Goal: Task Accomplishment & Management: Use online tool/utility

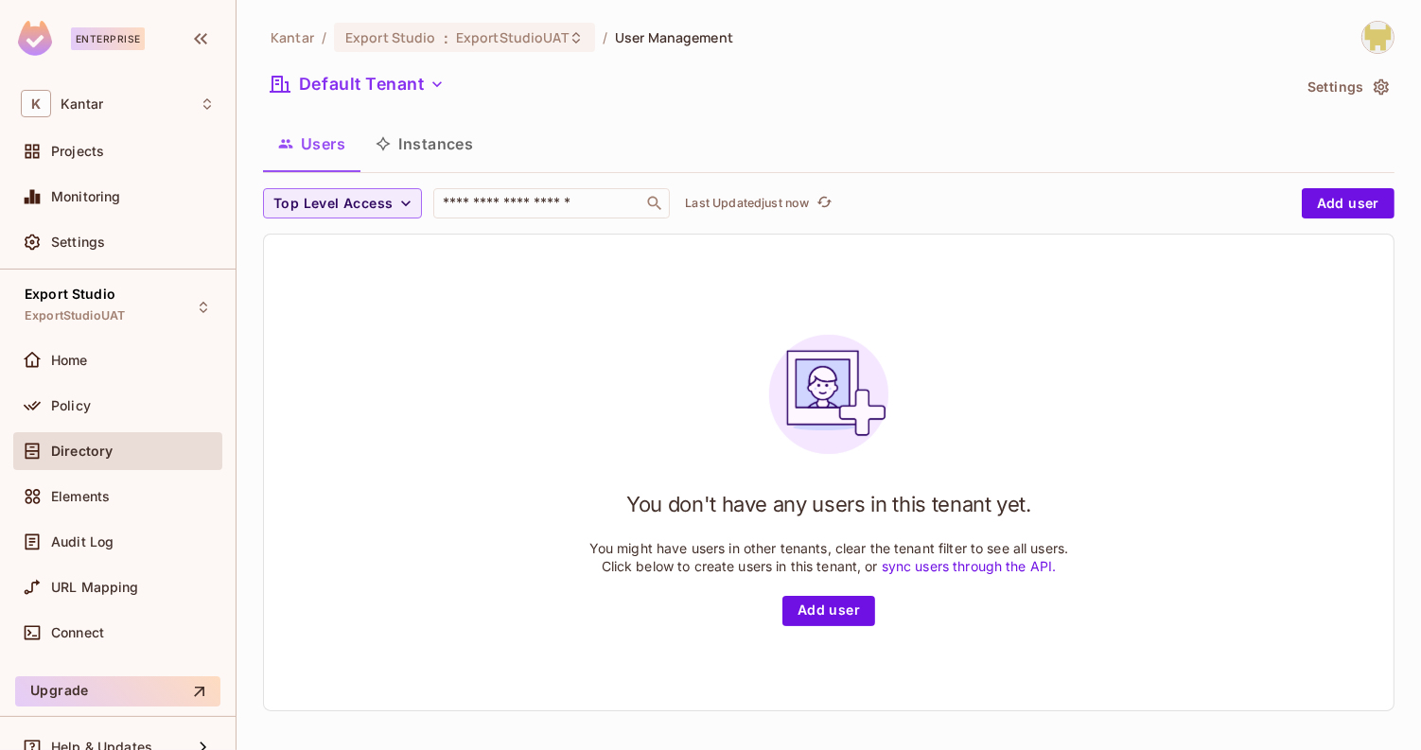
click at [448, 143] on button "Instances" at bounding box center [425, 143] width 128 height 47
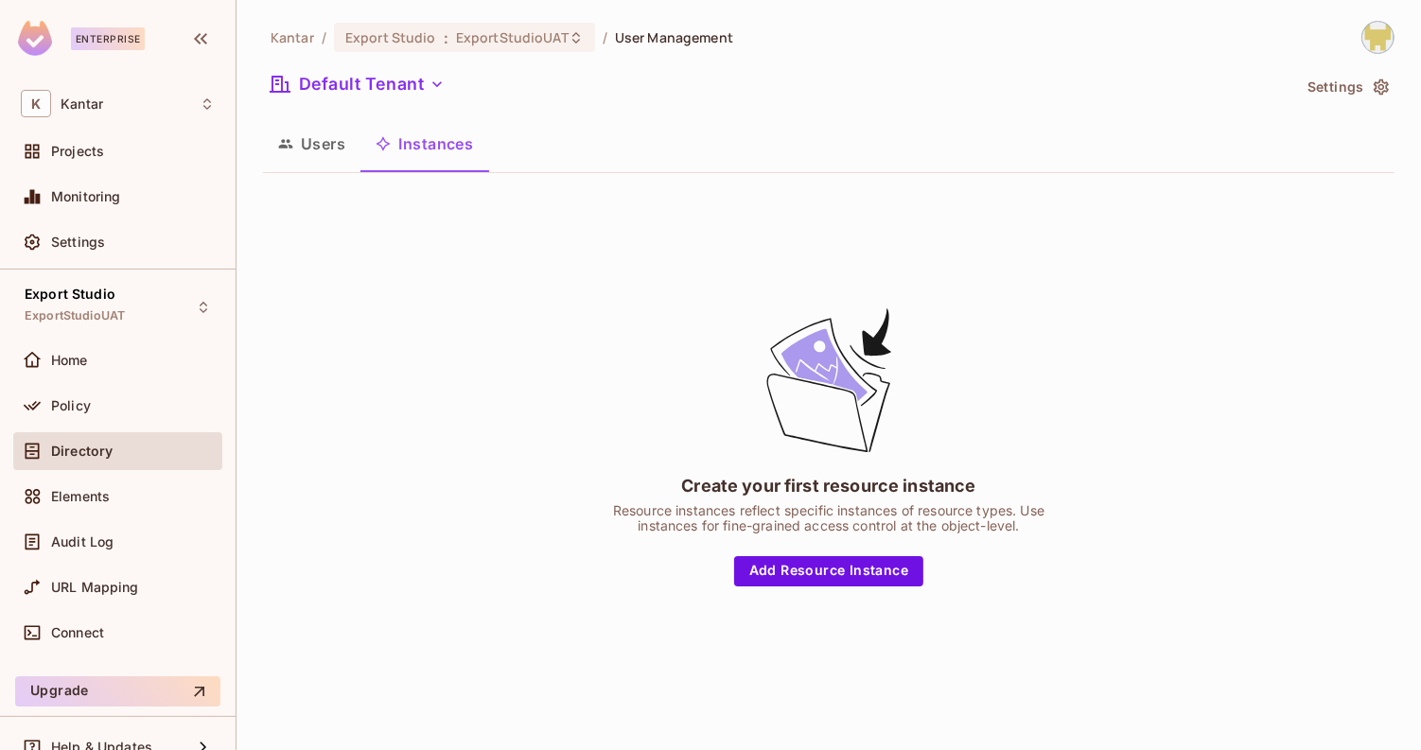
click at [326, 144] on button "Users" at bounding box center [311, 143] width 97 height 47
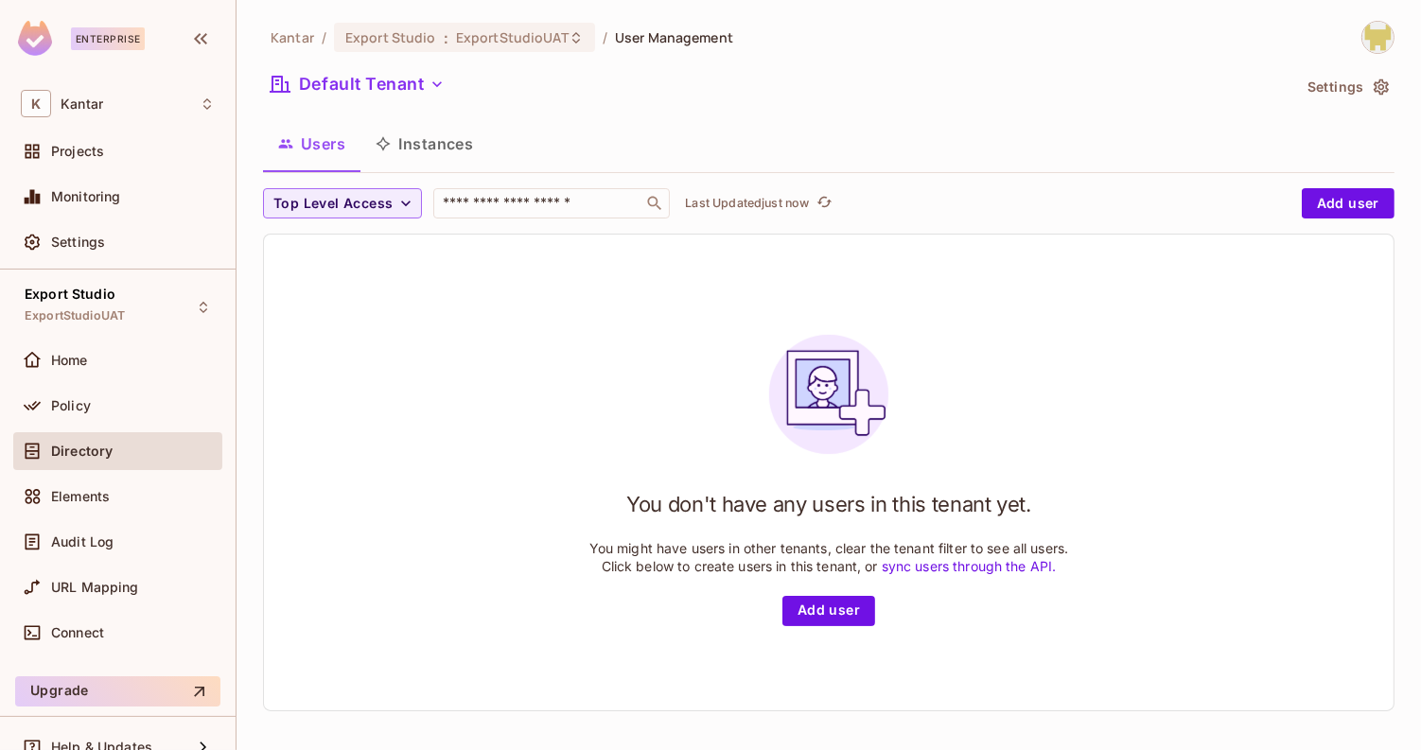
click at [432, 148] on button "Instances" at bounding box center [425, 143] width 128 height 47
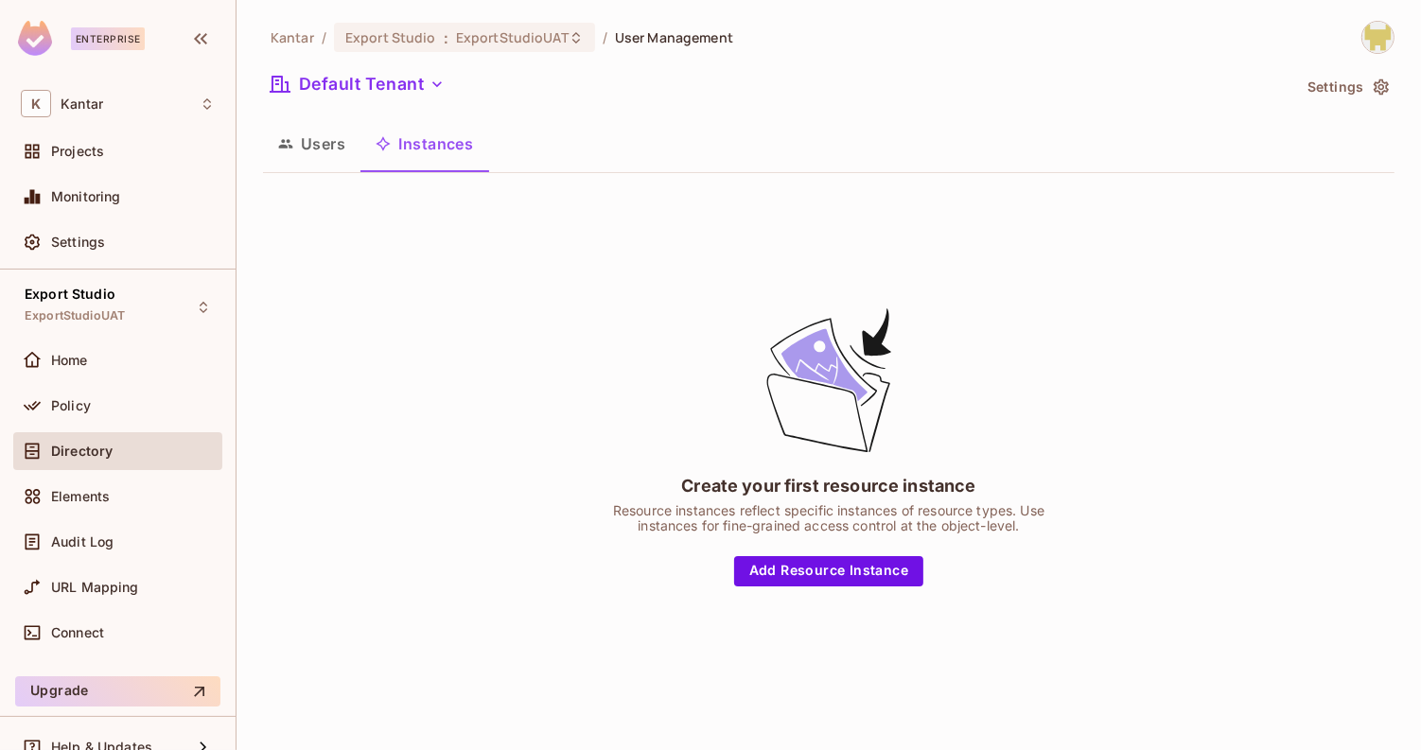
click at [361, 151] on button "Instances" at bounding box center [425, 143] width 128 height 47
click at [348, 151] on button "Users" at bounding box center [311, 143] width 97 height 47
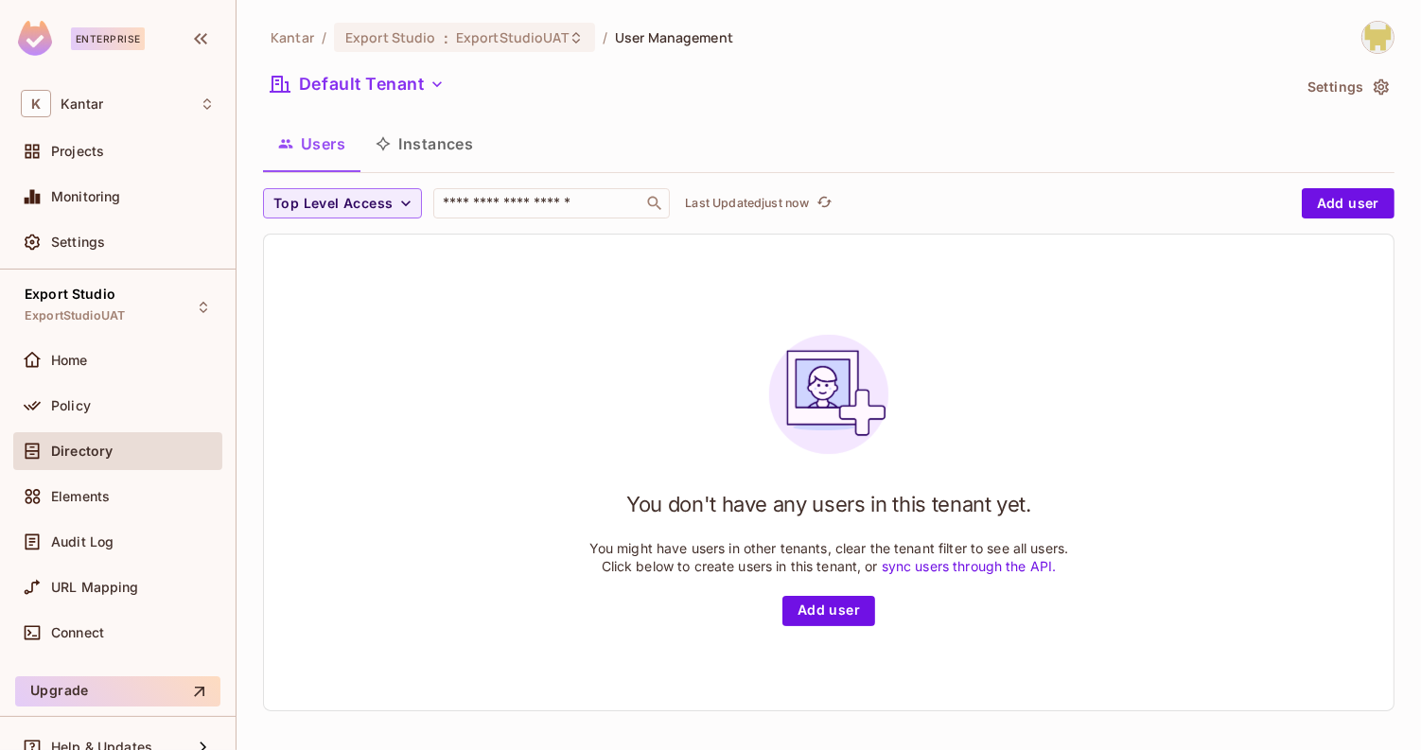
click at [379, 148] on icon "button" at bounding box center [383, 143] width 15 height 15
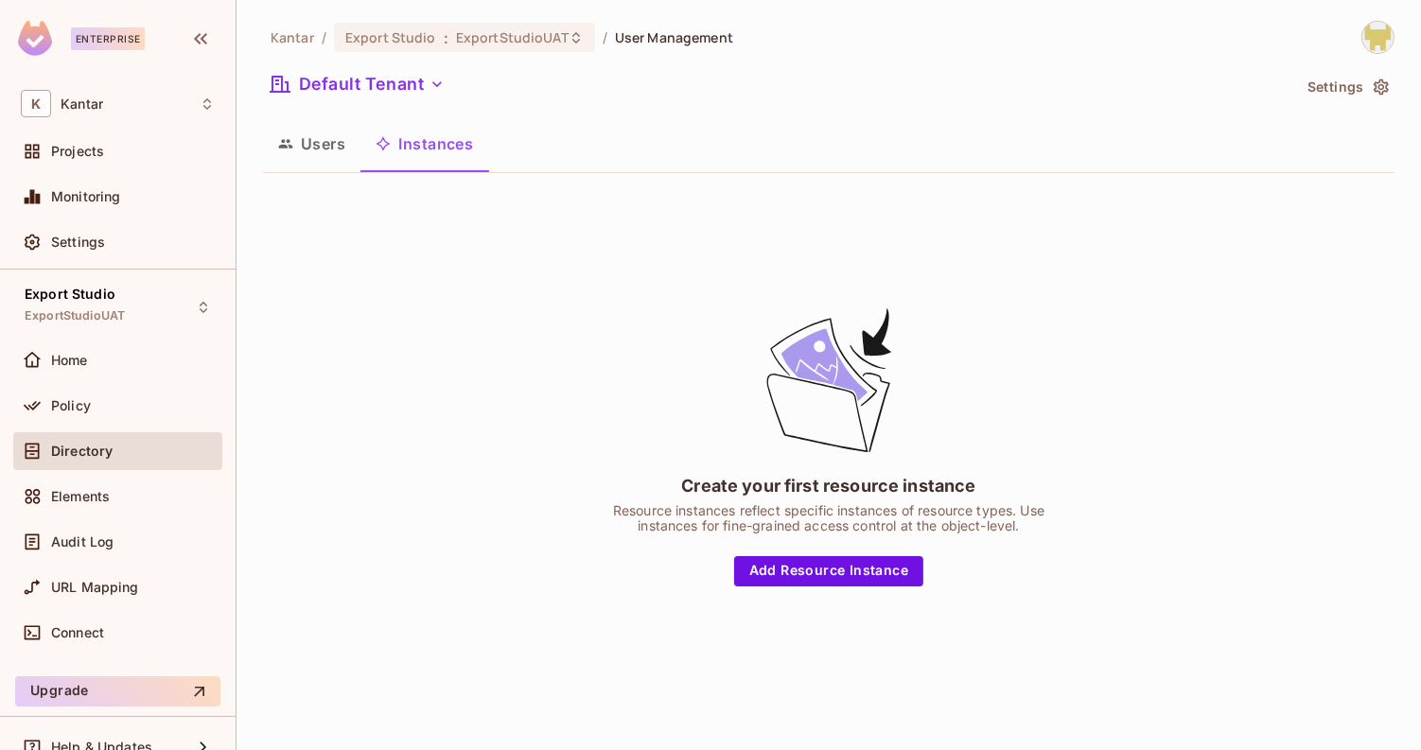
click at [304, 154] on button "Users" at bounding box center [311, 143] width 97 height 47
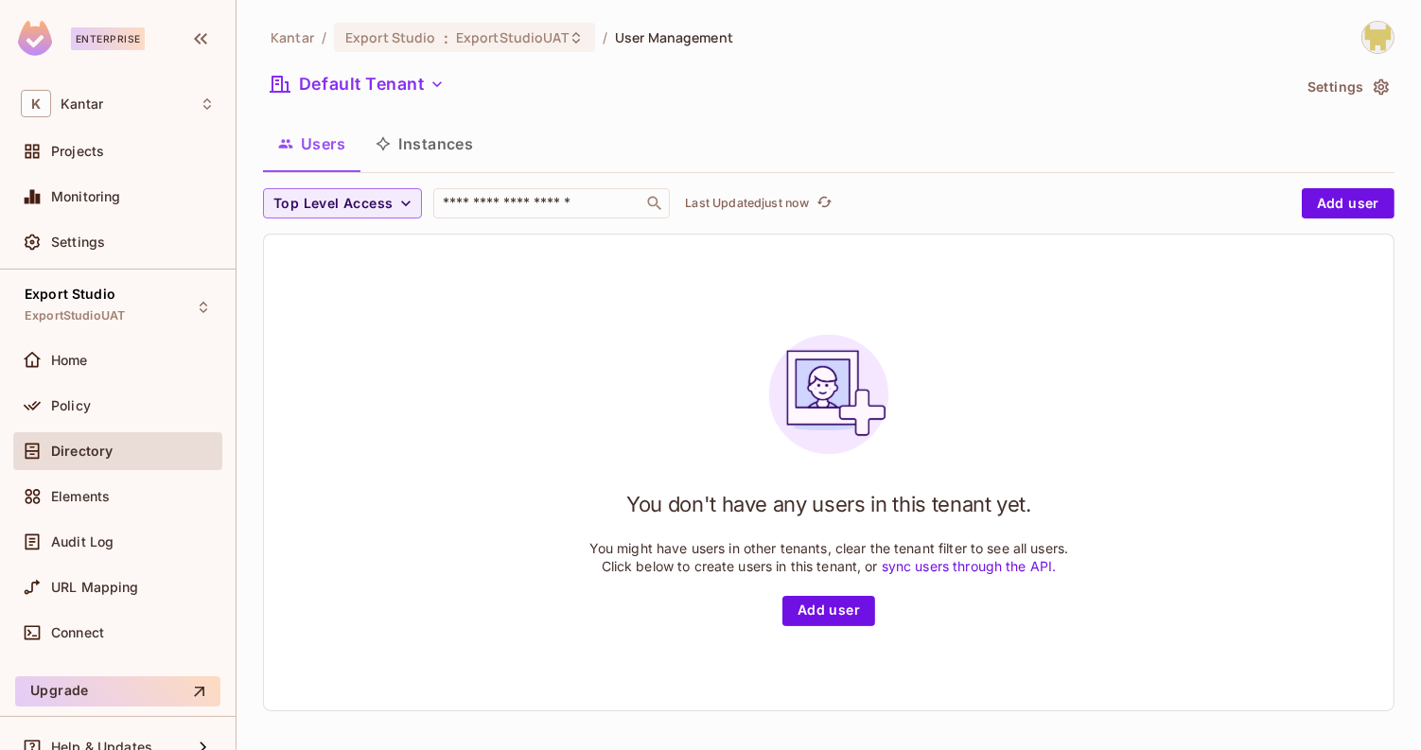
click at [426, 141] on button "Instances" at bounding box center [425, 143] width 128 height 47
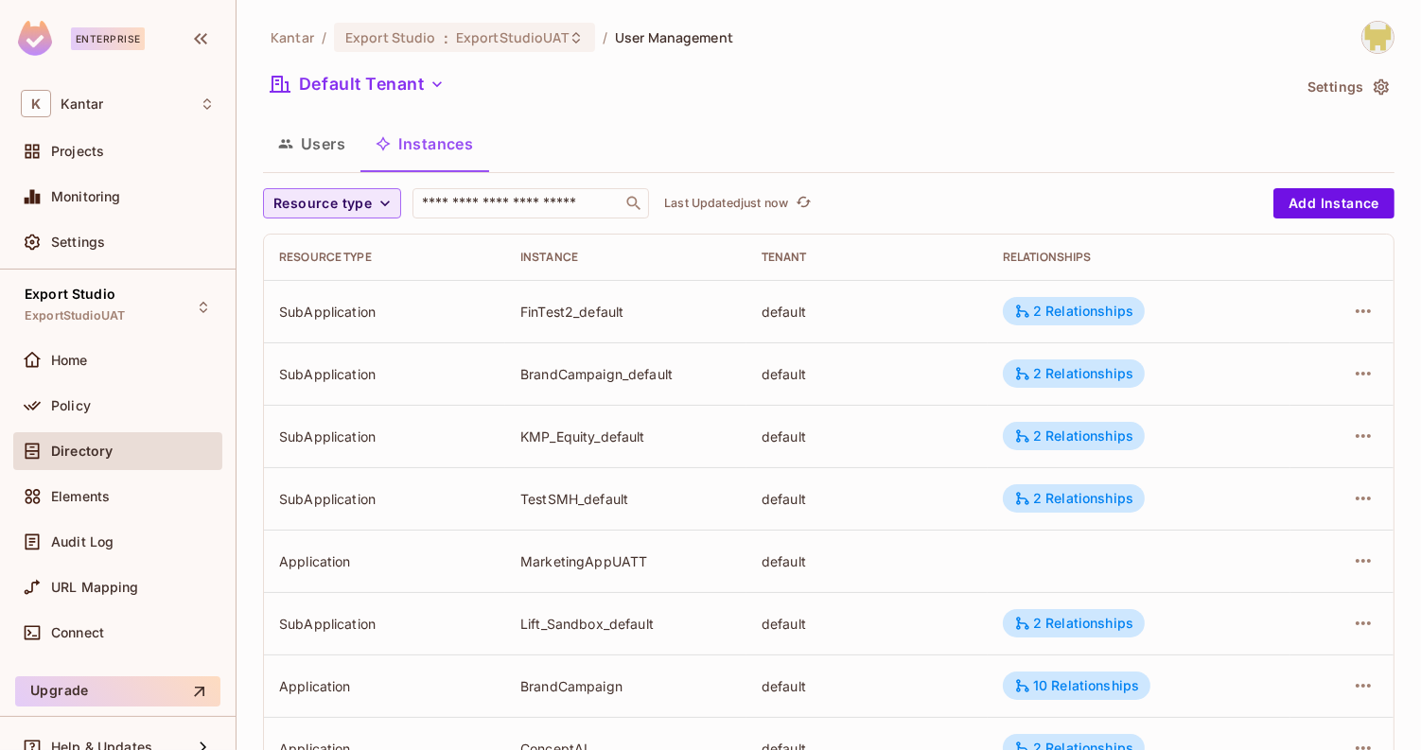
click at [313, 199] on span "Resource type" at bounding box center [322, 204] width 98 height 24
click at [330, 290] on span "Application" at bounding box center [326, 287] width 97 height 18
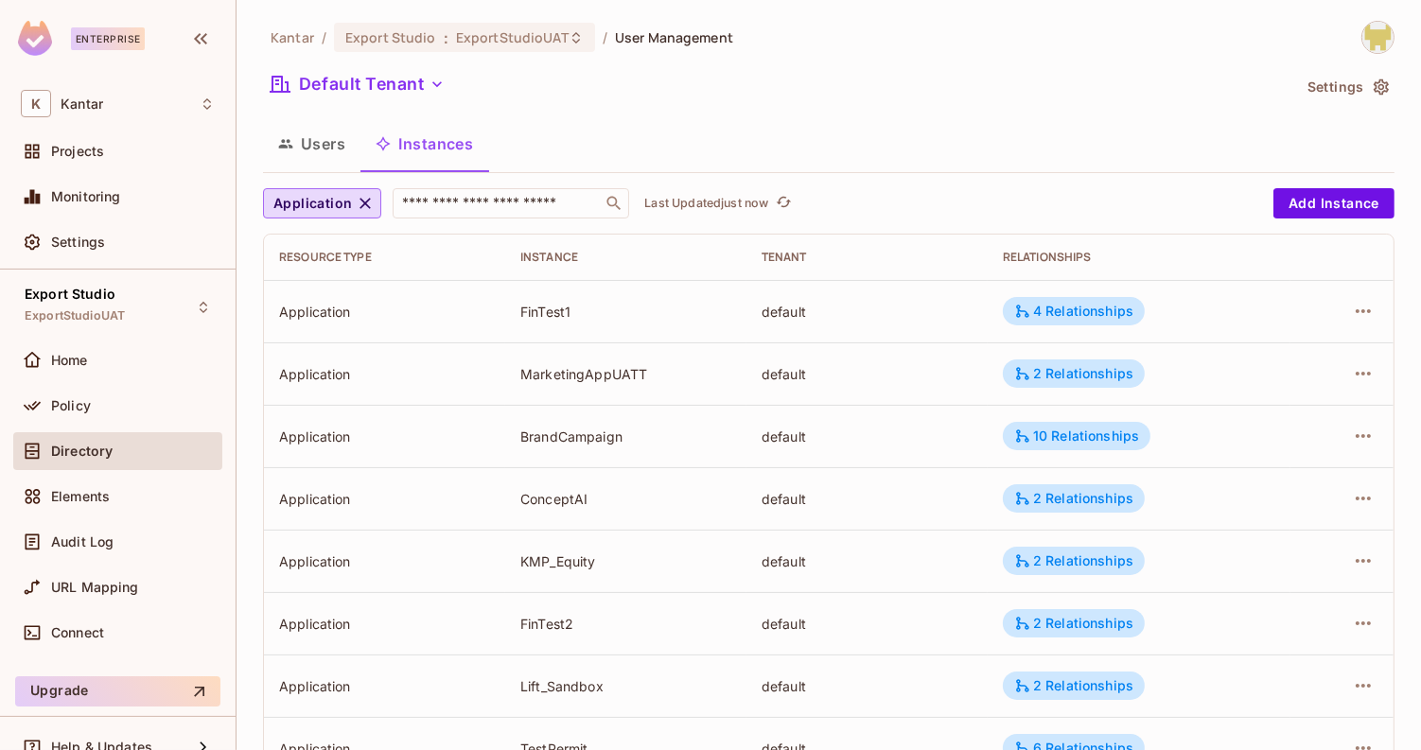
click at [325, 160] on button "Users" at bounding box center [311, 143] width 97 height 47
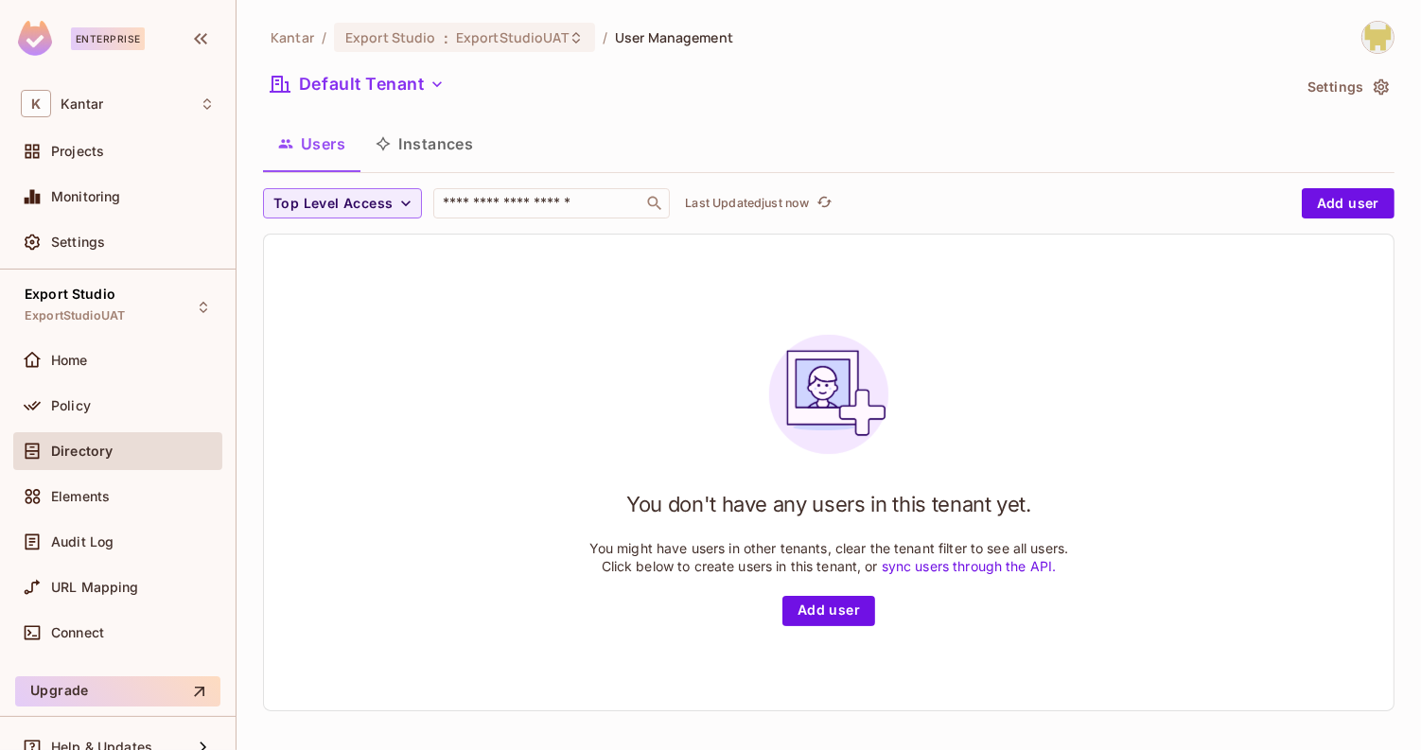
click at [388, 156] on button "Instances" at bounding box center [425, 143] width 128 height 47
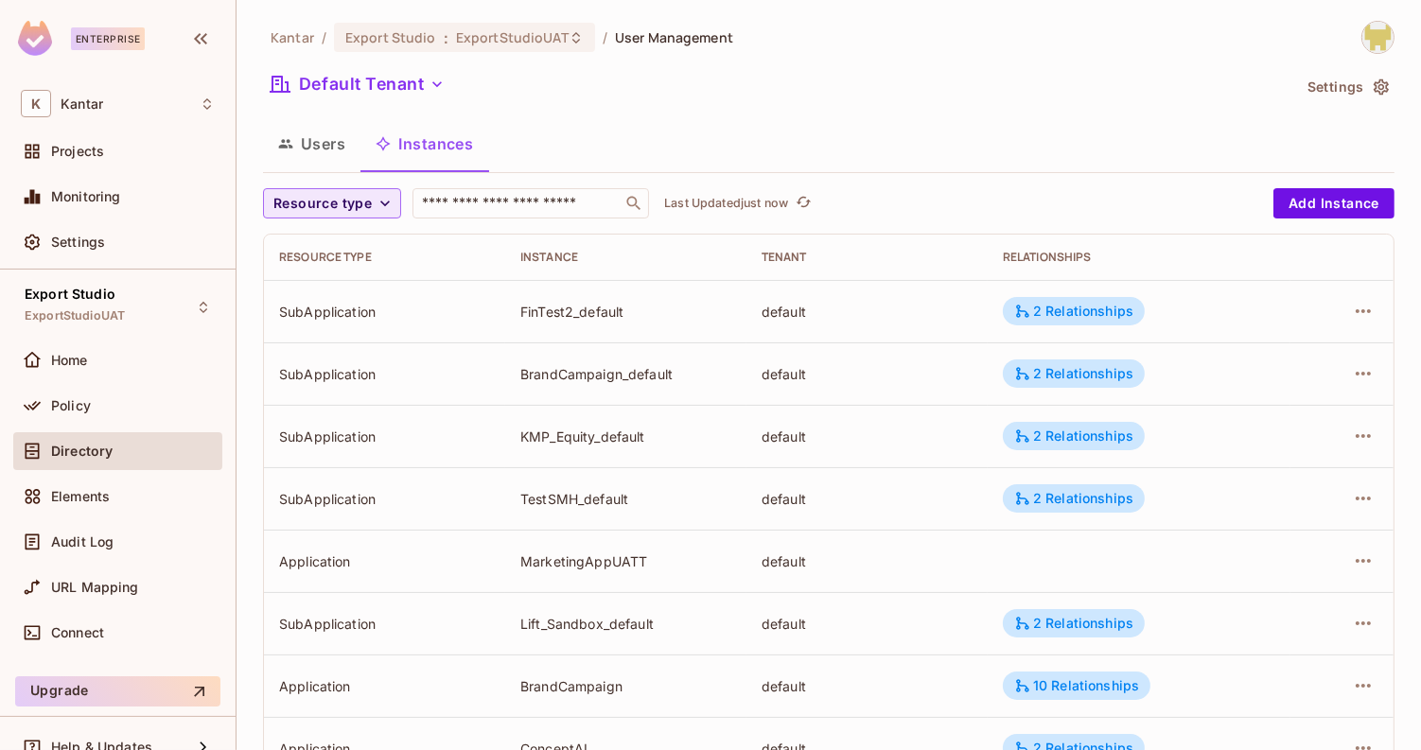
click at [342, 211] on span "Resource type" at bounding box center [322, 204] width 98 height 24
click at [344, 304] on li "Application" at bounding box center [326, 287] width 127 height 41
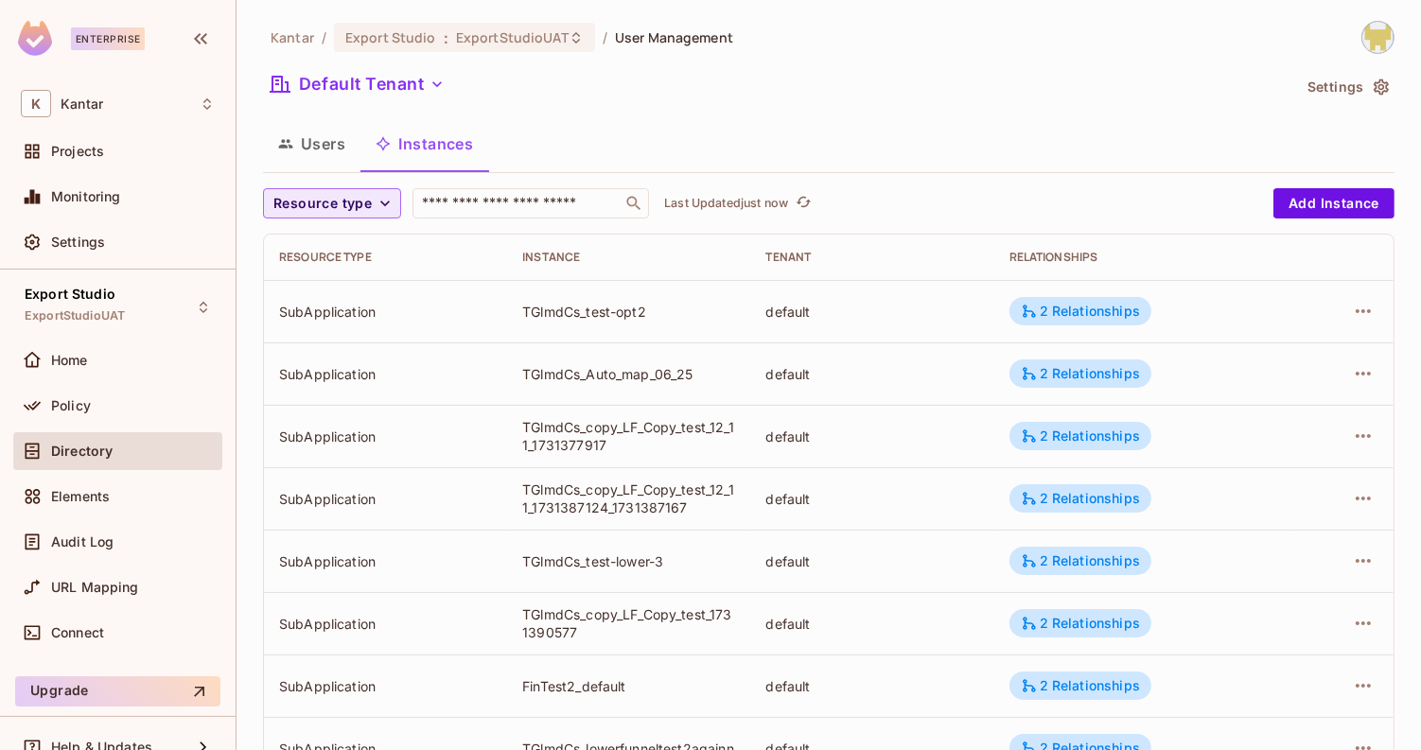
click at [371, 197] on button "Resource type" at bounding box center [332, 203] width 138 height 30
click at [324, 306] on li "Application" at bounding box center [326, 287] width 127 height 41
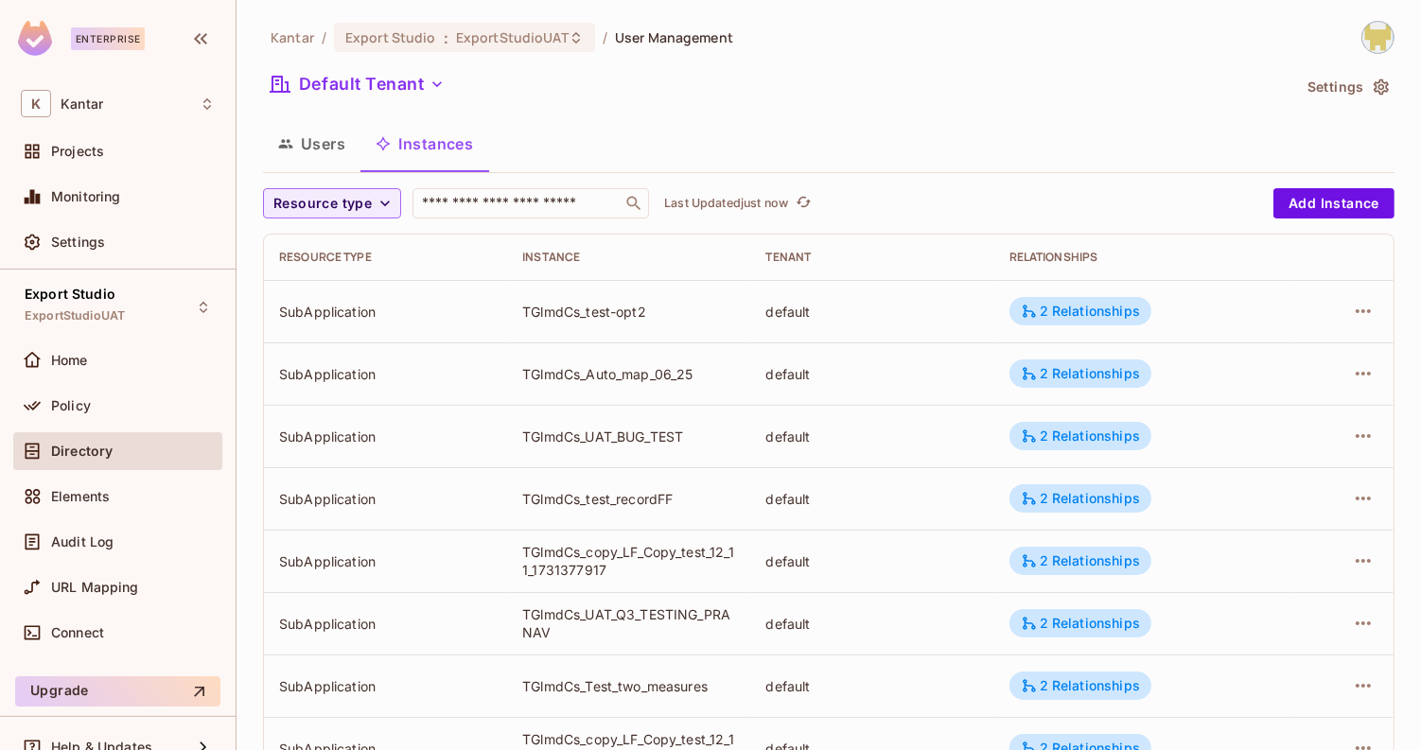
click at [337, 157] on button "Users" at bounding box center [311, 143] width 97 height 47
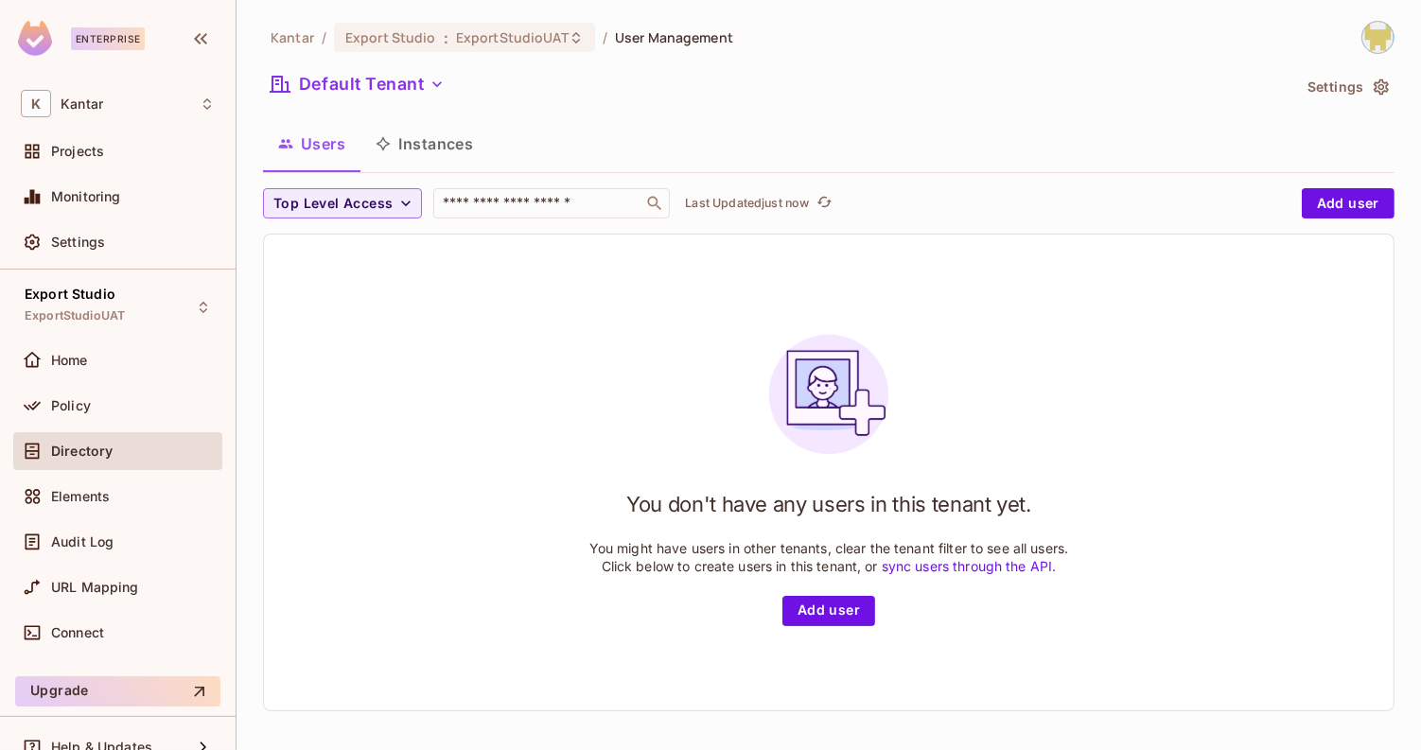
click at [399, 155] on button "Instances" at bounding box center [425, 143] width 128 height 47
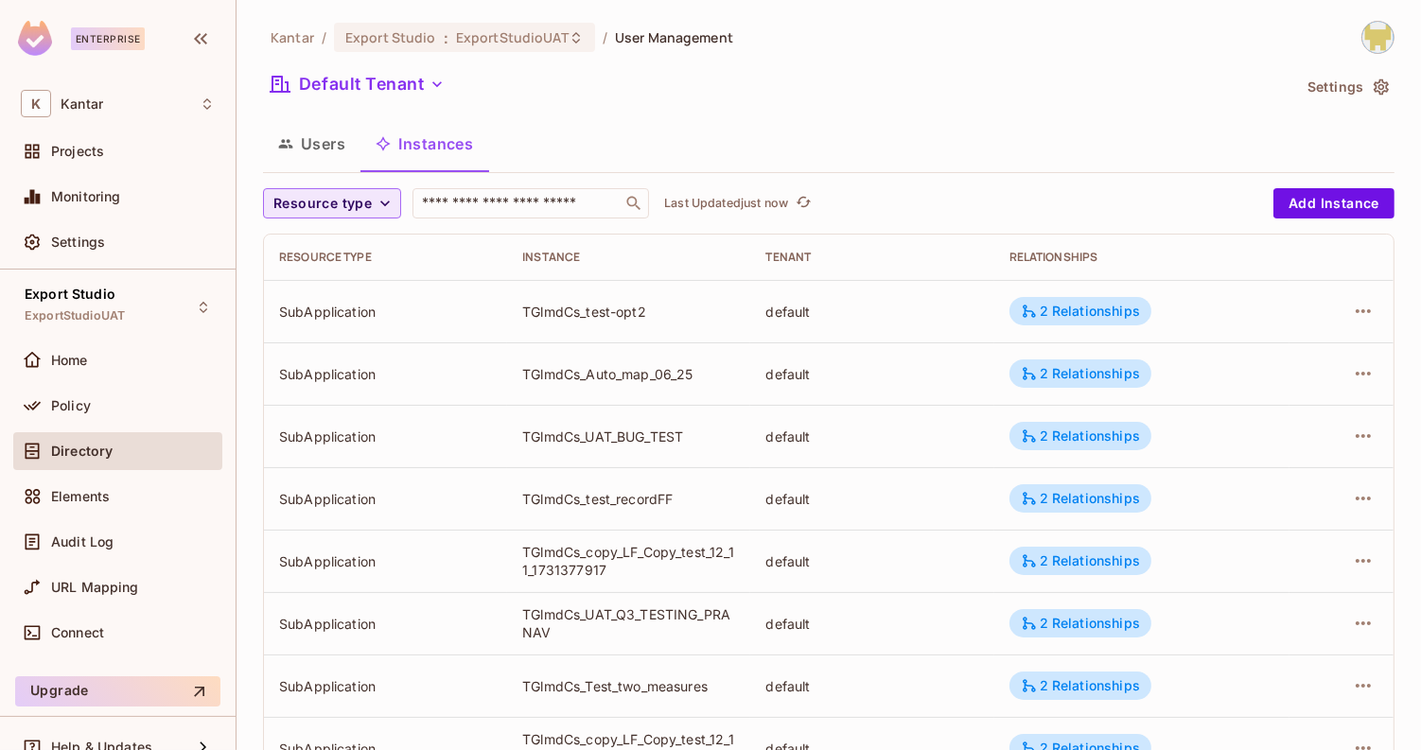
click at [382, 210] on icon "button" at bounding box center [385, 203] width 19 height 19
click at [360, 278] on span "Application" at bounding box center [326, 287] width 97 height 18
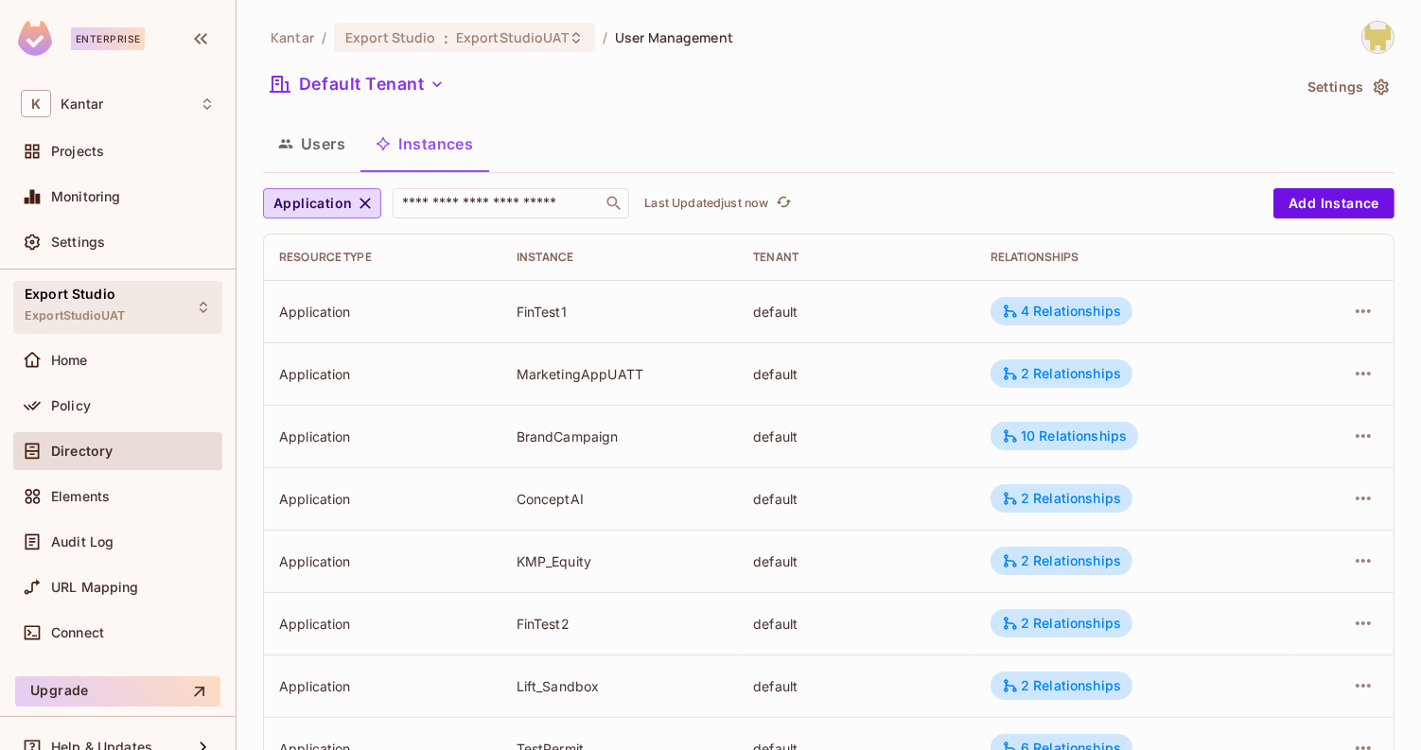
click at [97, 299] on span "Export Studio" at bounding box center [70, 294] width 91 height 15
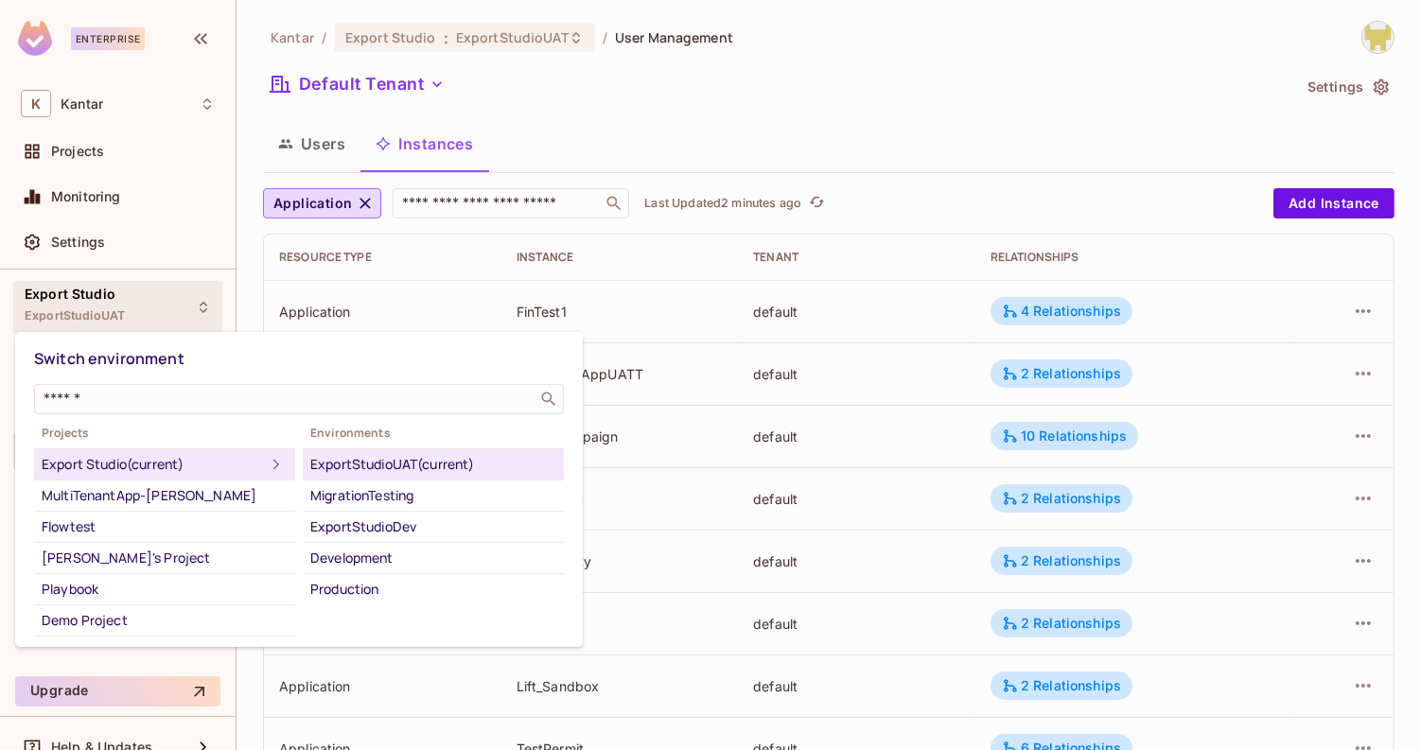
click at [773, 119] on div at bounding box center [710, 375] width 1421 height 750
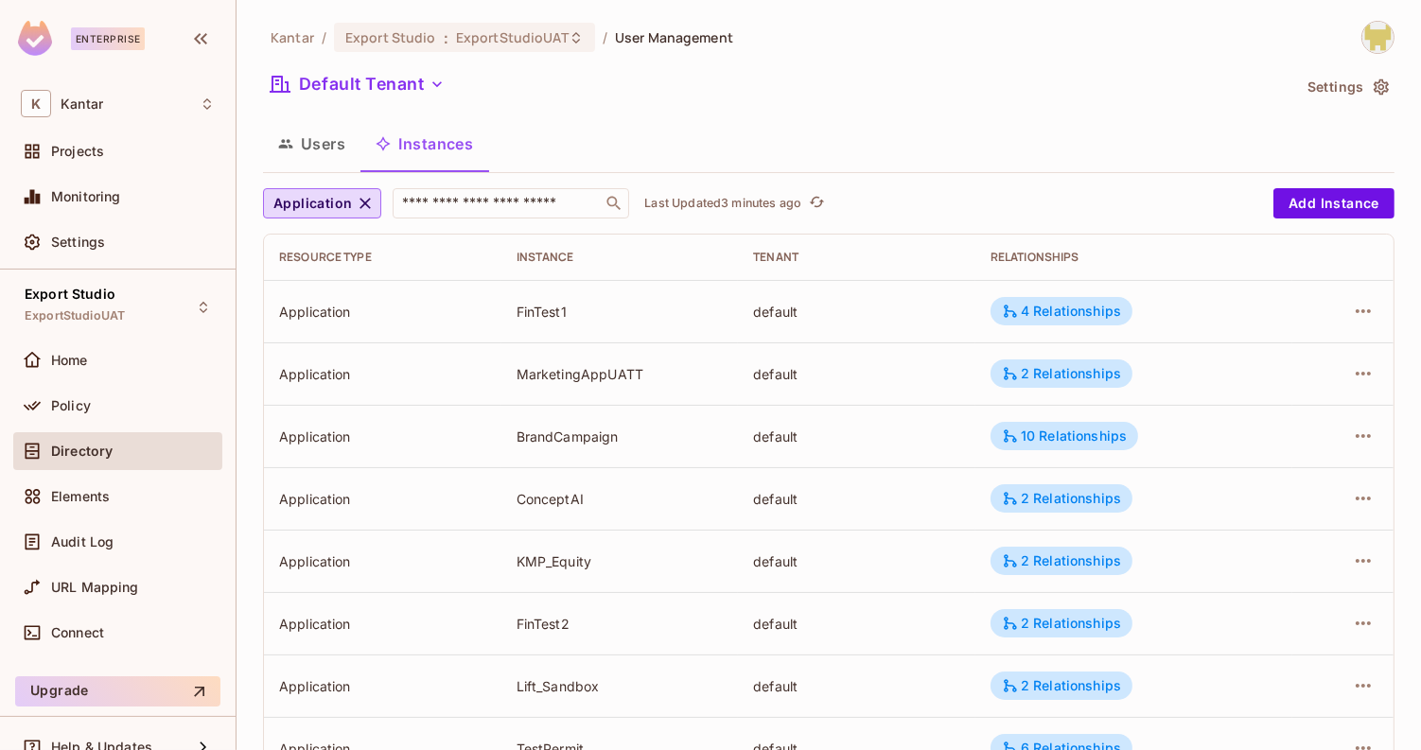
click at [328, 156] on button "Users" at bounding box center [311, 143] width 97 height 47
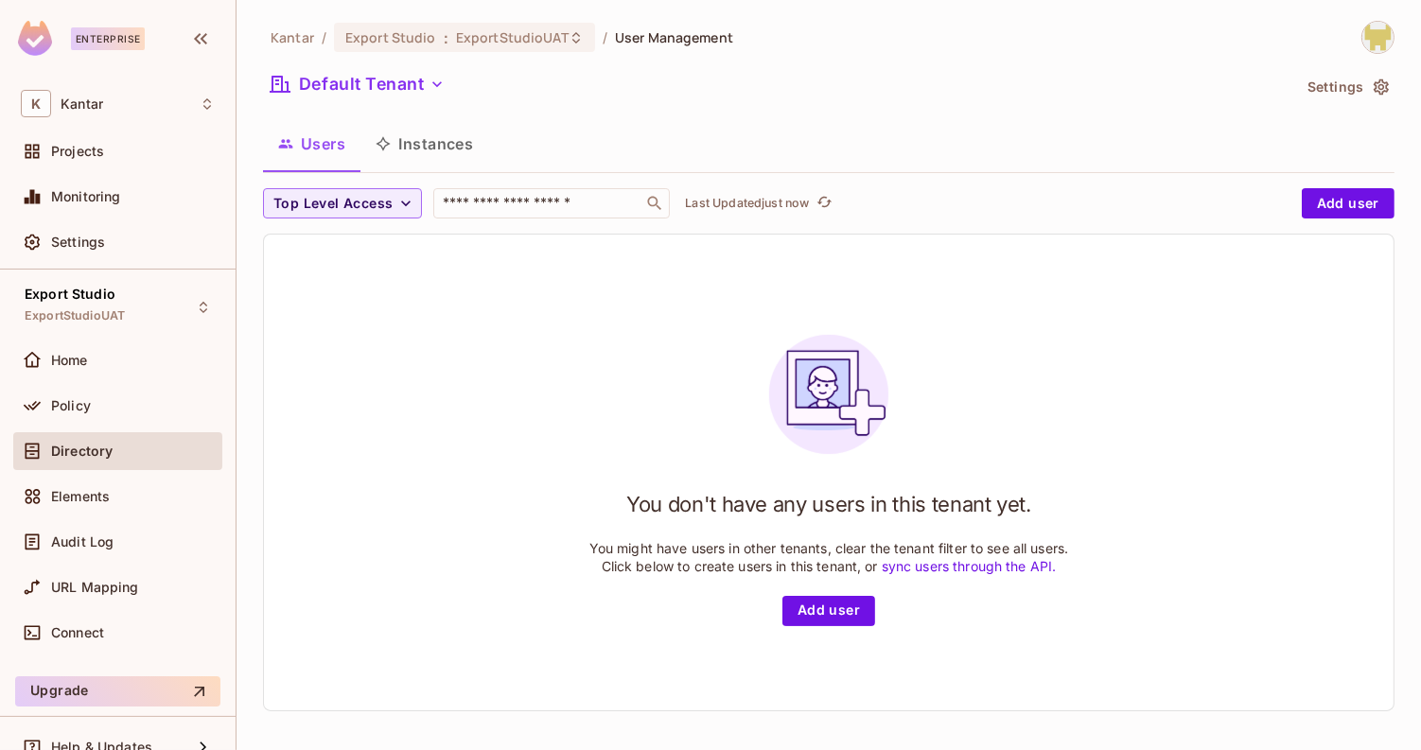
click at [418, 153] on button "Instances" at bounding box center [425, 143] width 128 height 47
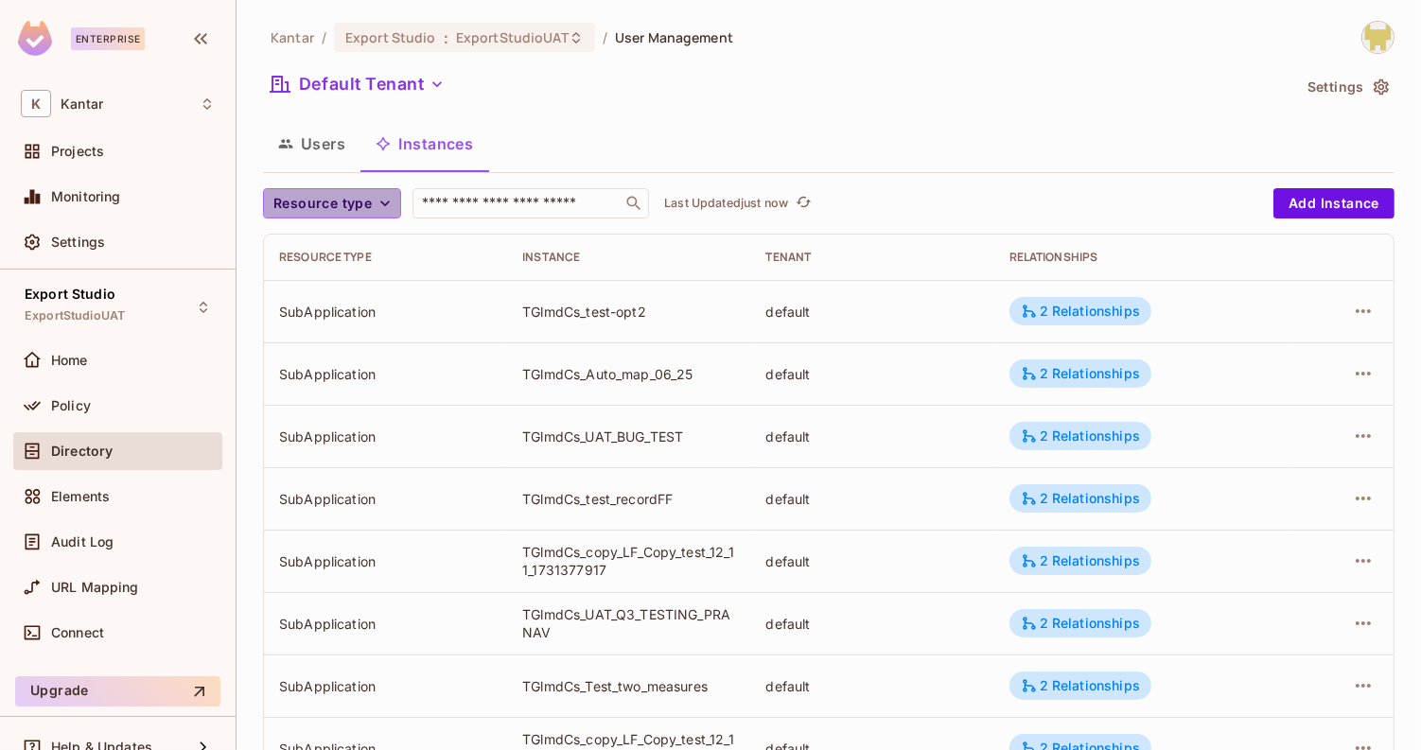
click at [367, 210] on span "Resource type" at bounding box center [322, 204] width 98 height 24
click at [341, 294] on span "Application" at bounding box center [326, 287] width 97 height 18
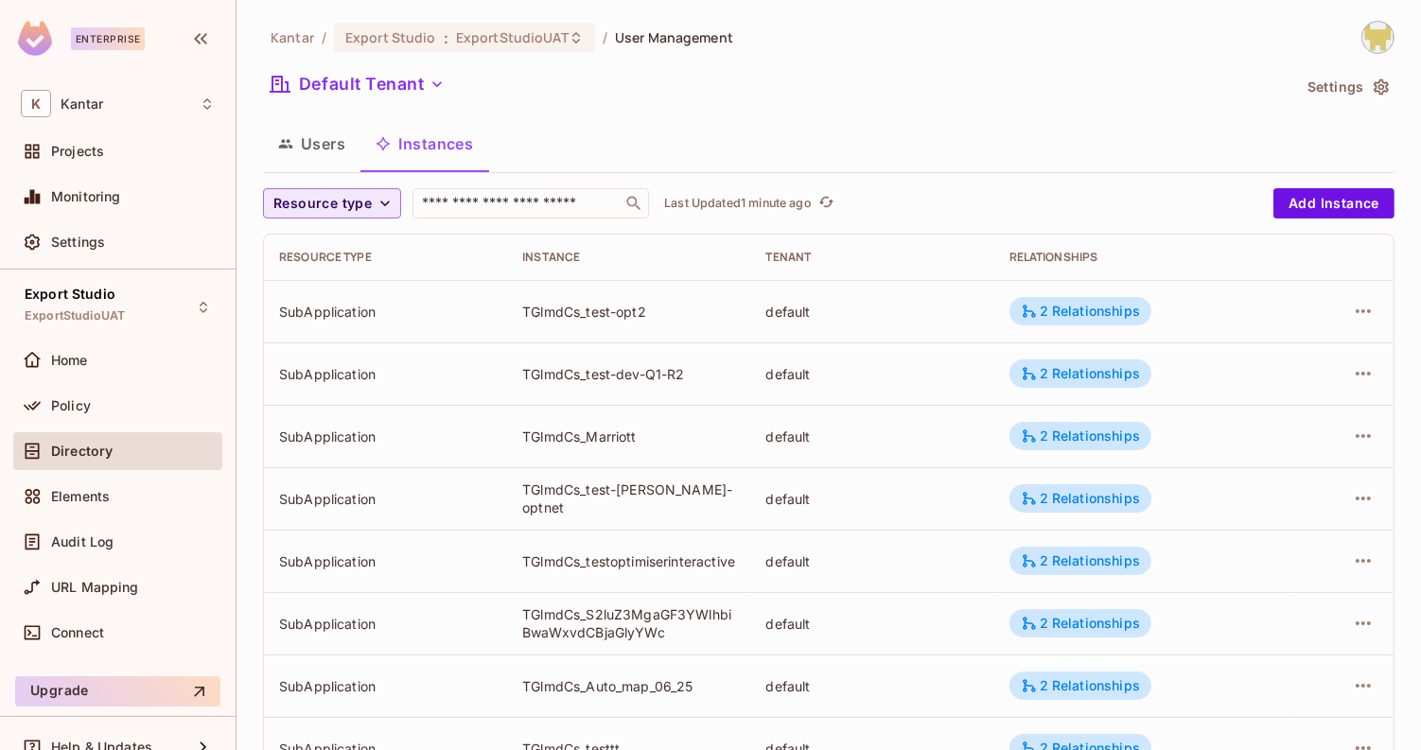
click at [381, 202] on icon "button" at bounding box center [384, 204] width 9 height 6
click at [344, 281] on span "Application" at bounding box center [326, 287] width 97 height 18
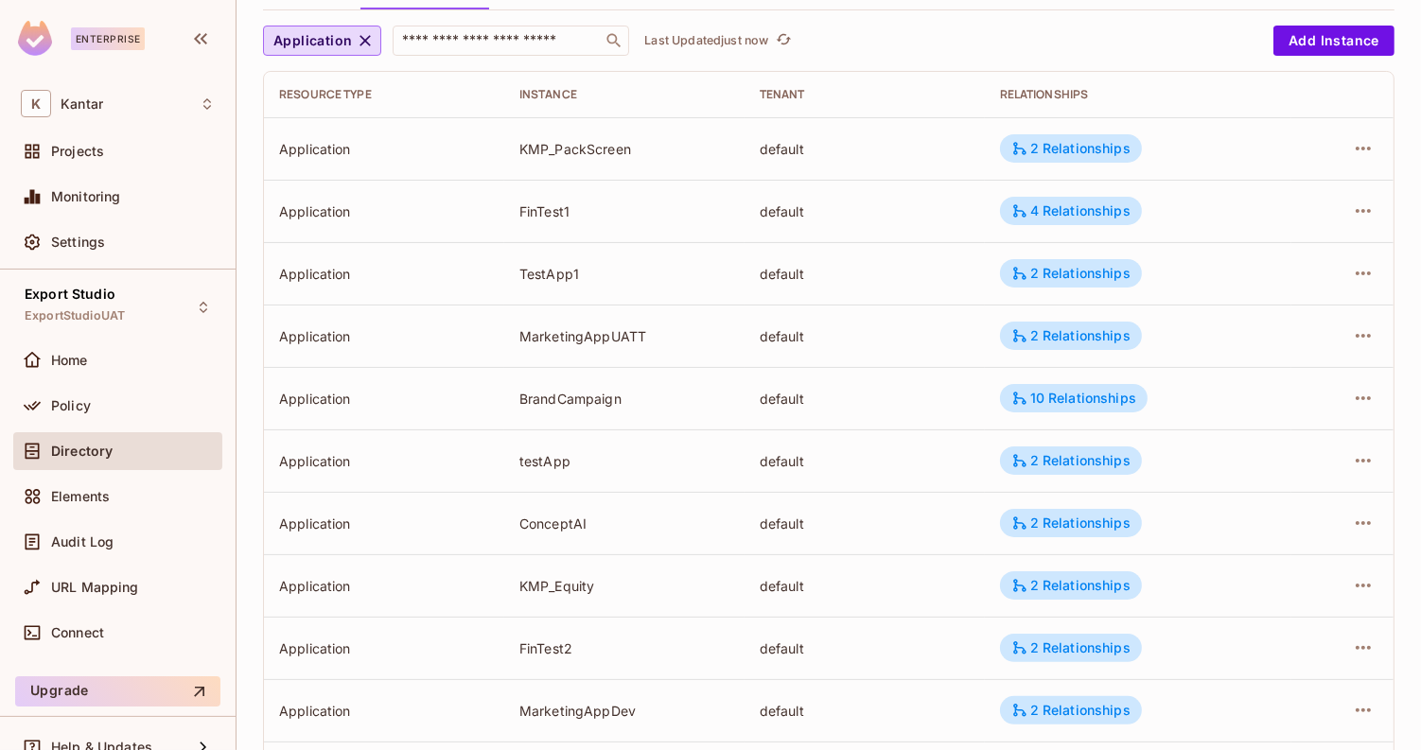
scroll to position [570, 0]
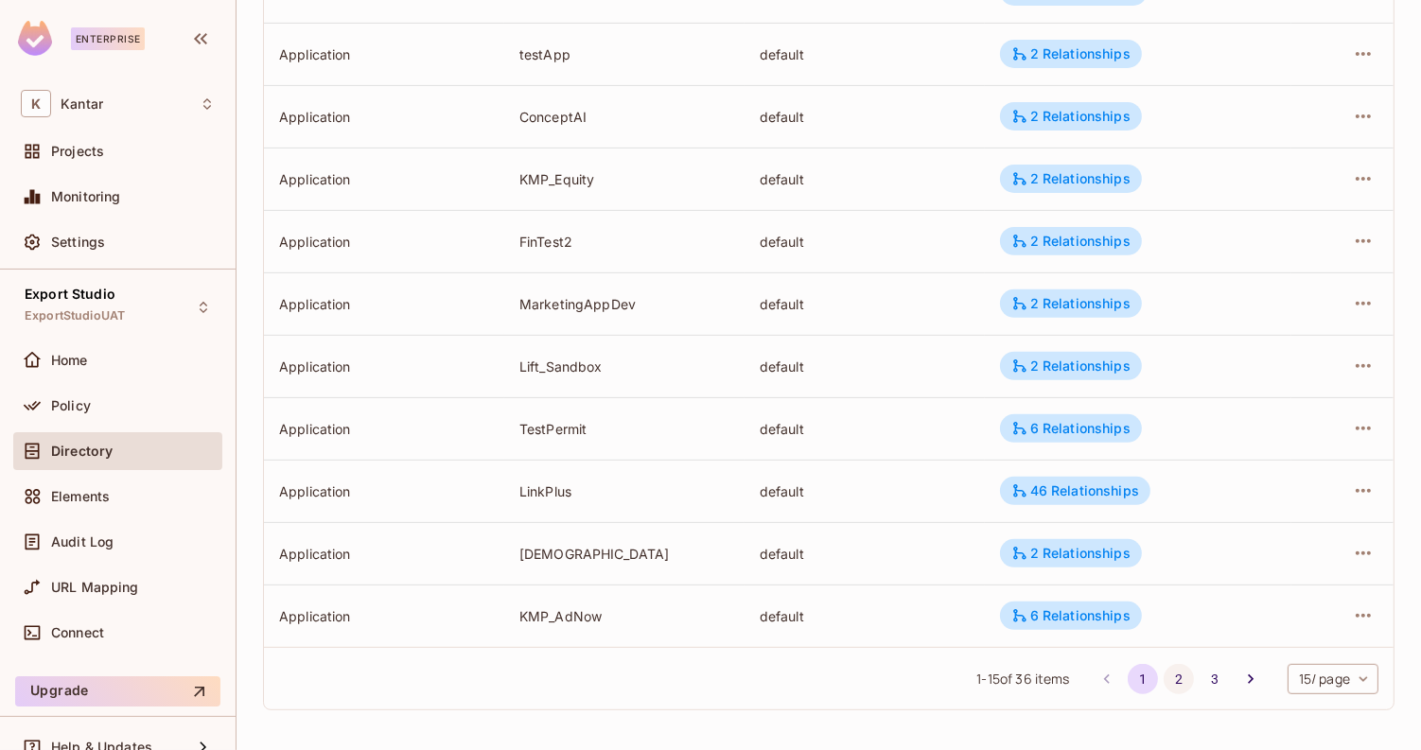
click at [1164, 680] on button "2" at bounding box center [1179, 679] width 30 height 30
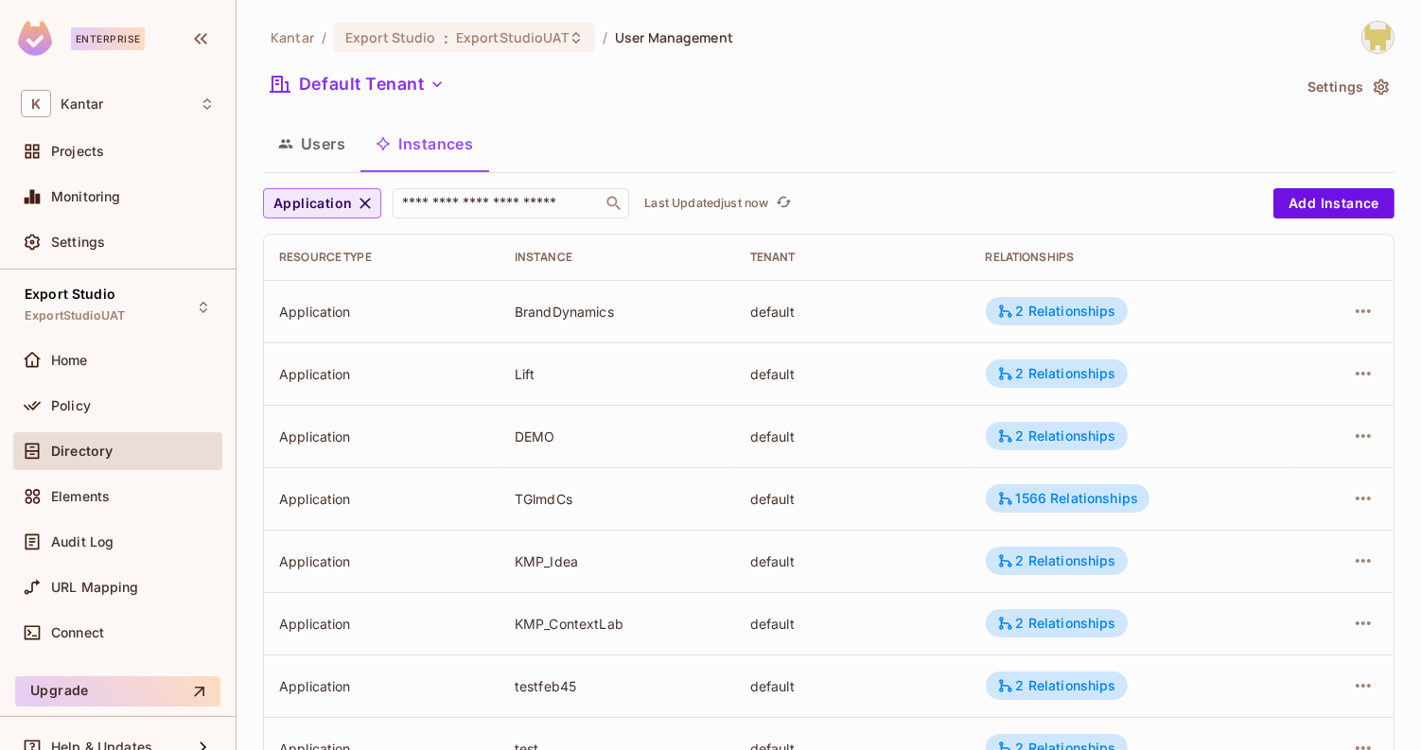
click at [325, 203] on span "Application" at bounding box center [312, 204] width 79 height 24
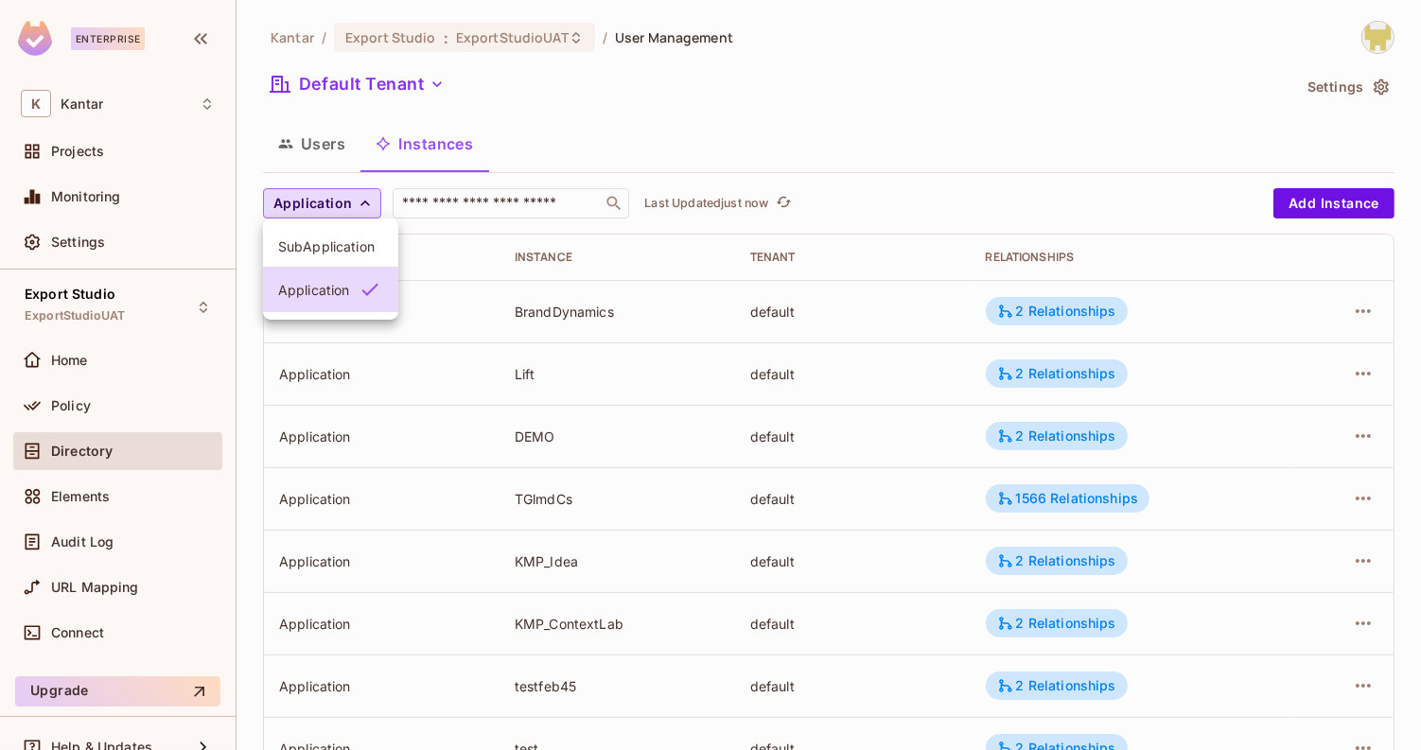
click at [331, 251] on span "SubApplication" at bounding box center [330, 246] width 105 height 18
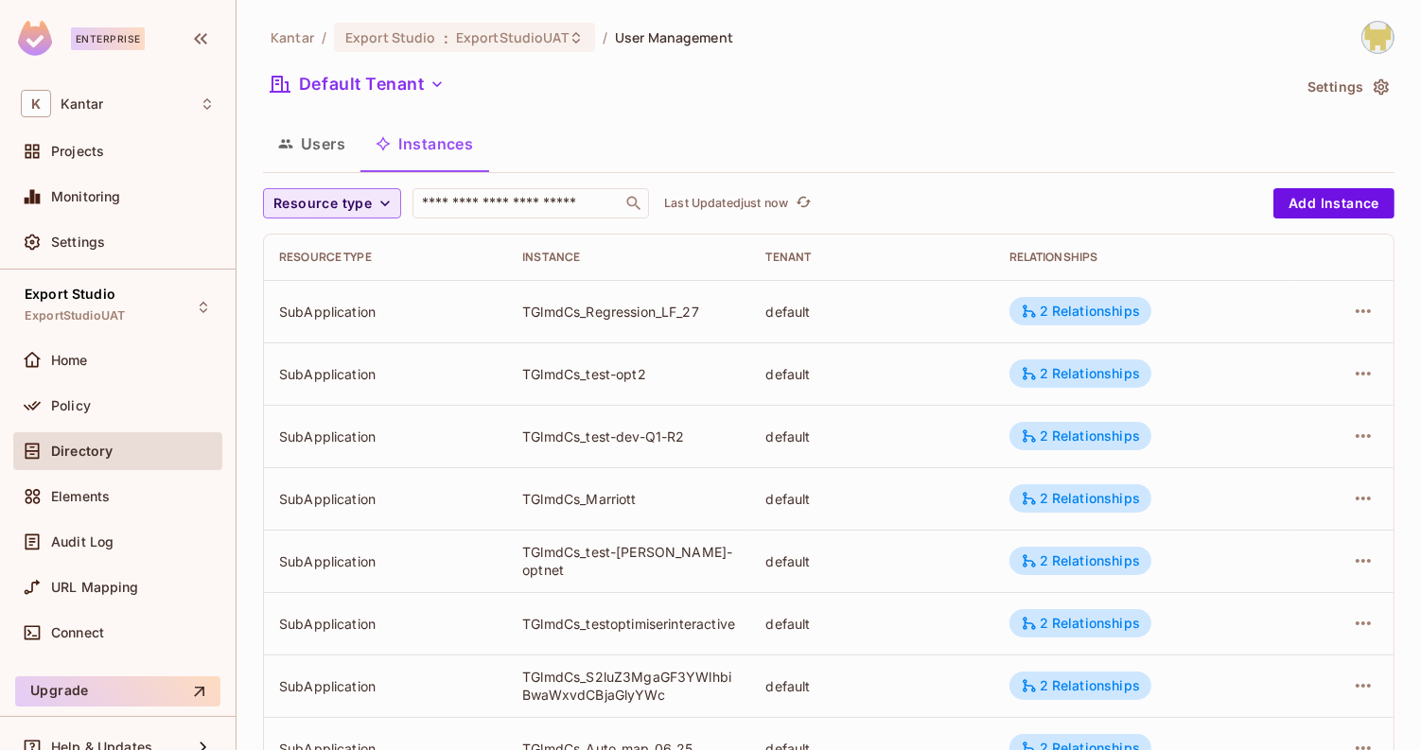
click at [353, 192] on span "Resource type" at bounding box center [322, 204] width 98 height 24
click at [346, 291] on span "Application" at bounding box center [326, 287] width 97 height 18
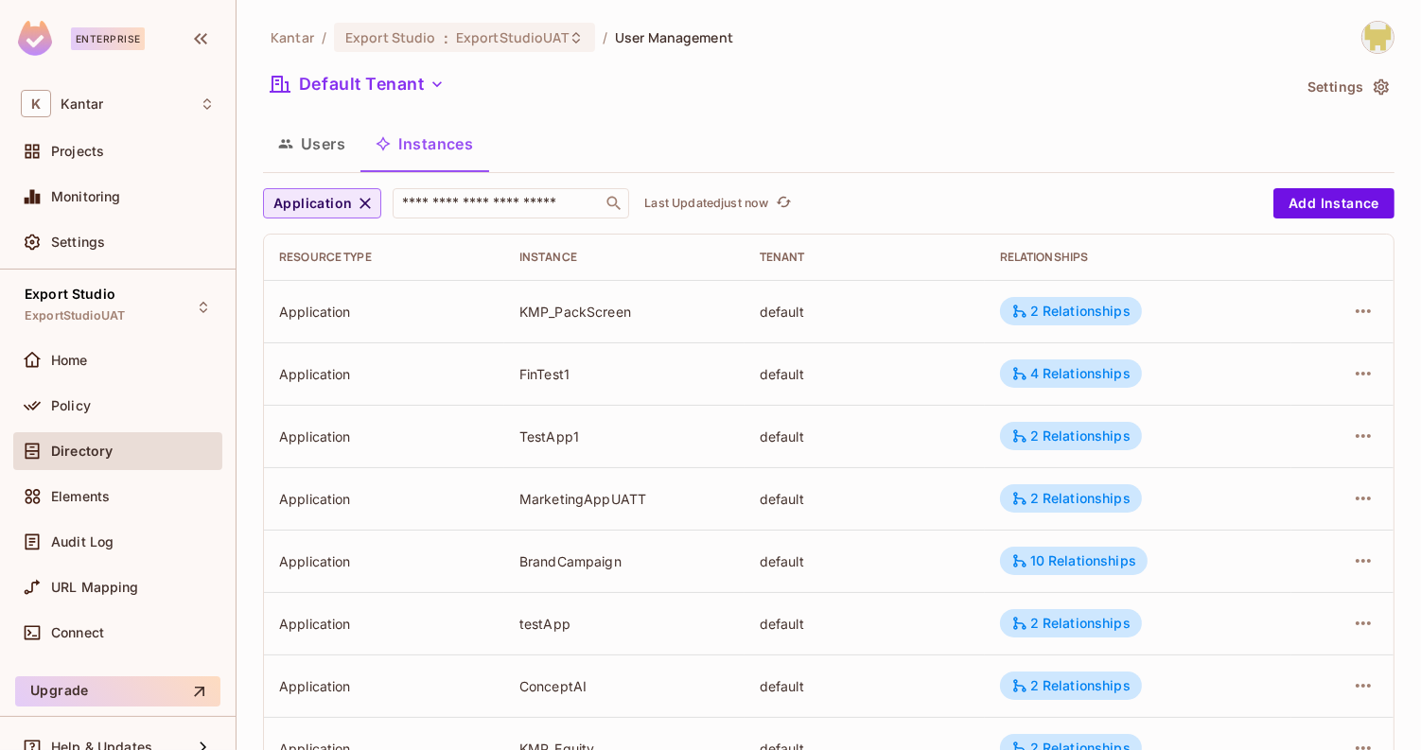
click at [326, 211] on span "Application" at bounding box center [312, 204] width 79 height 24
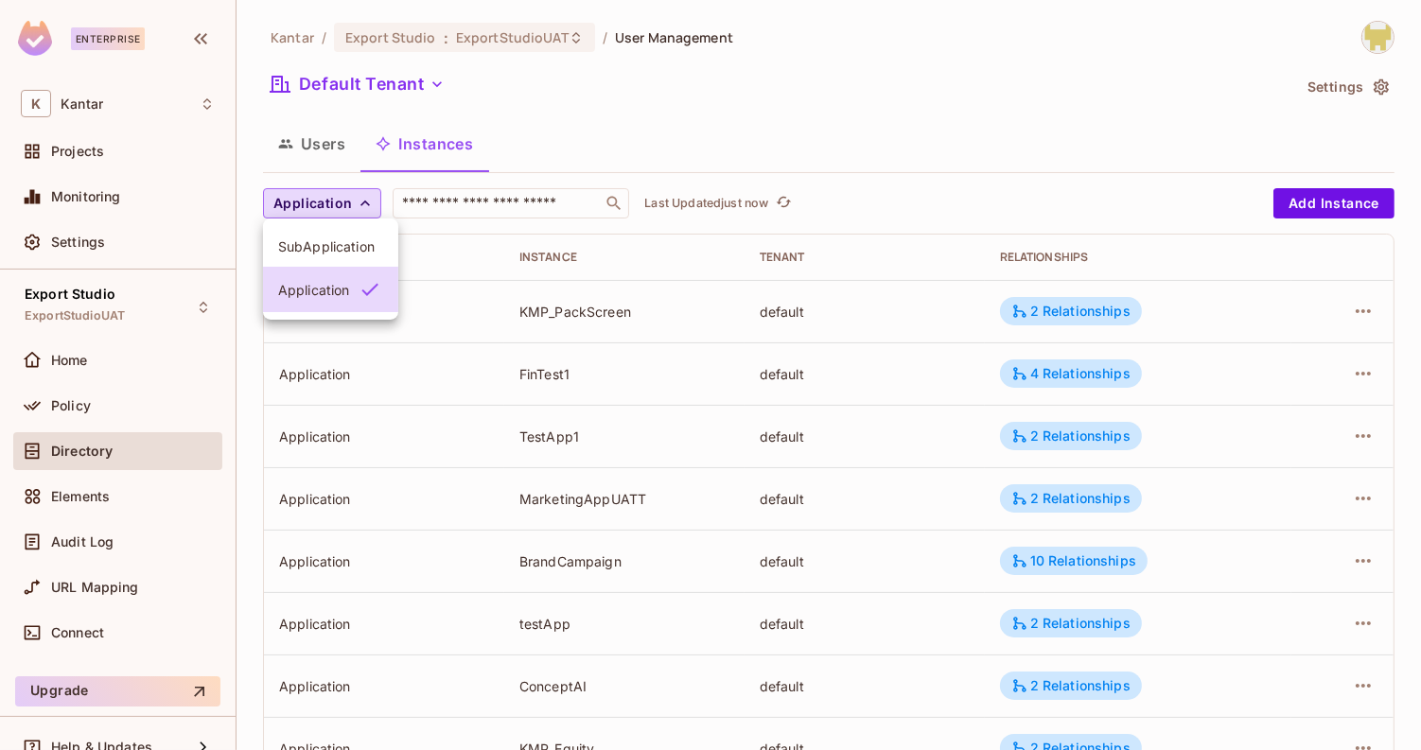
click at [336, 241] on span "SubApplication" at bounding box center [330, 246] width 105 height 18
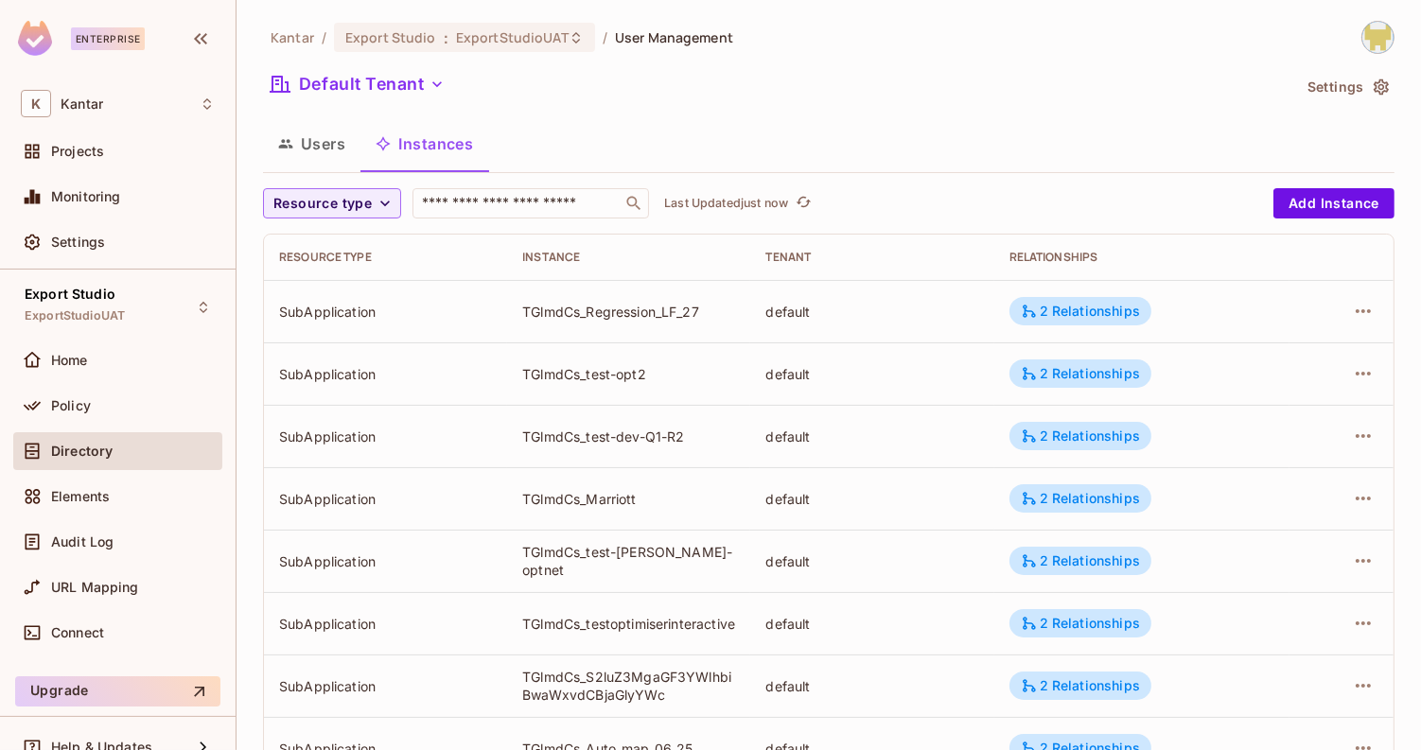
click at [296, 186] on div "Kantar / Export Studio : ExportStudioUAT / User Management Default Tenant Setti…" at bounding box center [829, 658] width 1132 height 1275
click at [307, 197] on span "Resource type" at bounding box center [322, 204] width 98 height 24
click at [327, 254] on span "SubApplication" at bounding box center [326, 246] width 97 height 18
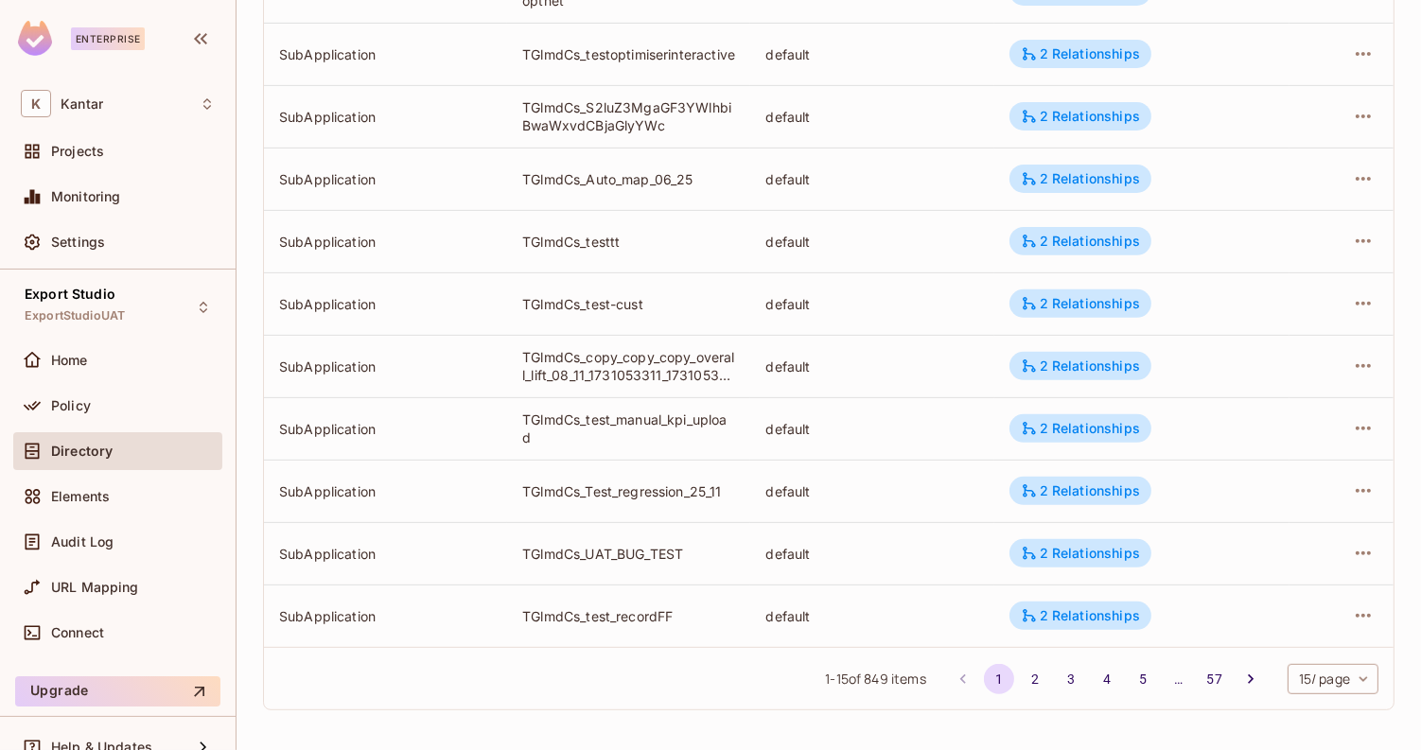
click at [737, 706] on div "1 - 15 of 849 items 1 2 3 4 5 … 57 15 / page ** ​" at bounding box center [829, 678] width 1130 height 62
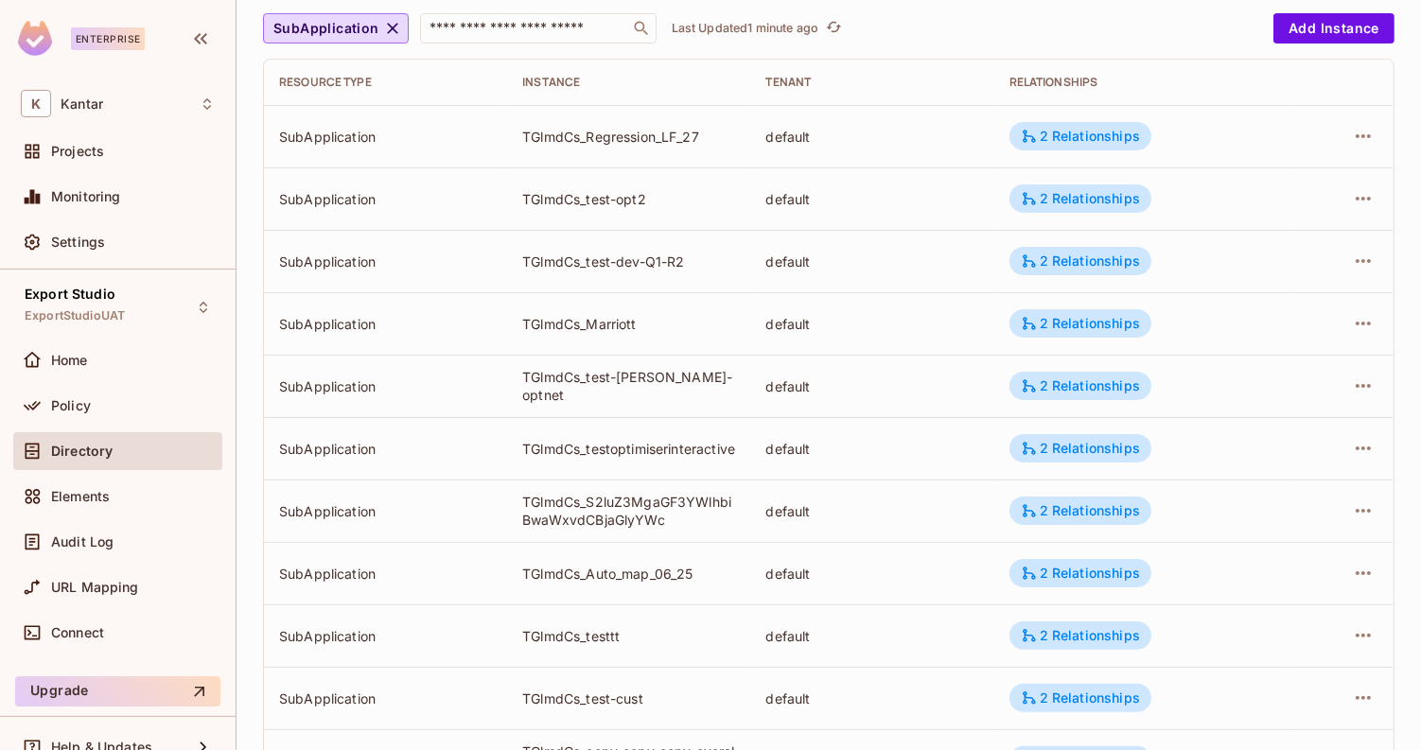
scroll to position [0, 0]
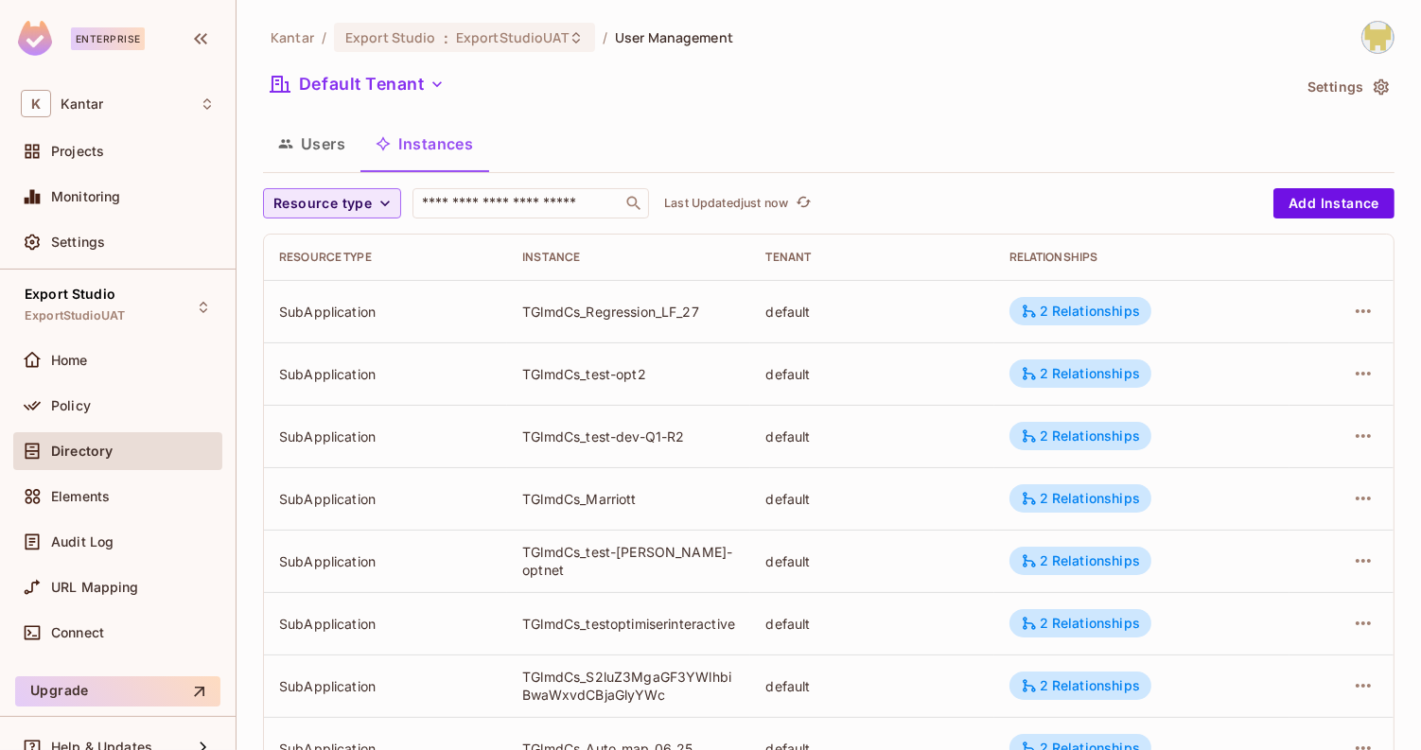
click at [363, 206] on span "Resource type" at bounding box center [322, 204] width 98 height 24
click at [351, 252] on span "SubApplication" at bounding box center [326, 246] width 97 height 18
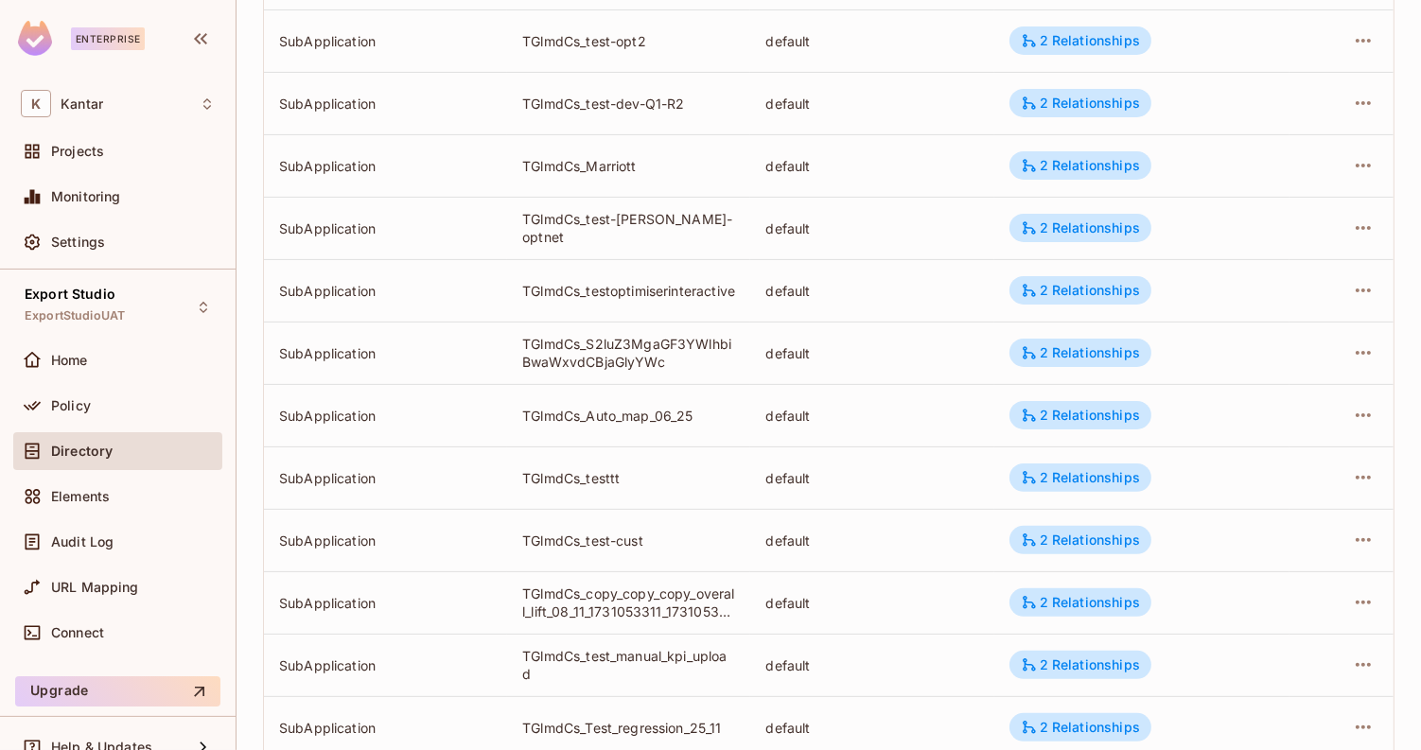
scroll to position [570, 0]
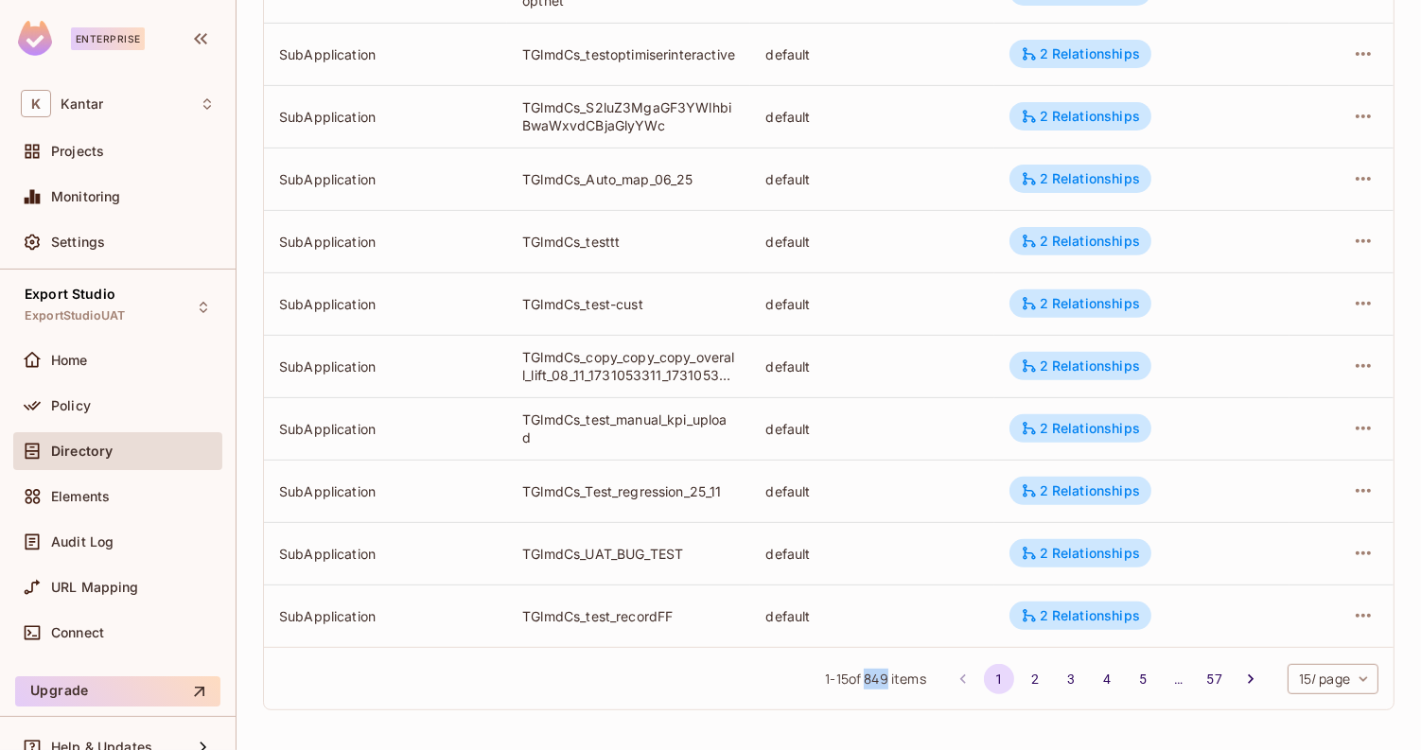
drag, startPoint x: 868, startPoint y: 682, endPoint x: 847, endPoint y: 682, distance: 20.8
click at [847, 682] on span "1 - 15 of 849 items" at bounding box center [875, 679] width 100 height 21
click at [595, 659] on div "1 - 15 of 849 items 1 2 3 4 5 … 57 15 / page ** ​" at bounding box center [829, 678] width 1130 height 62
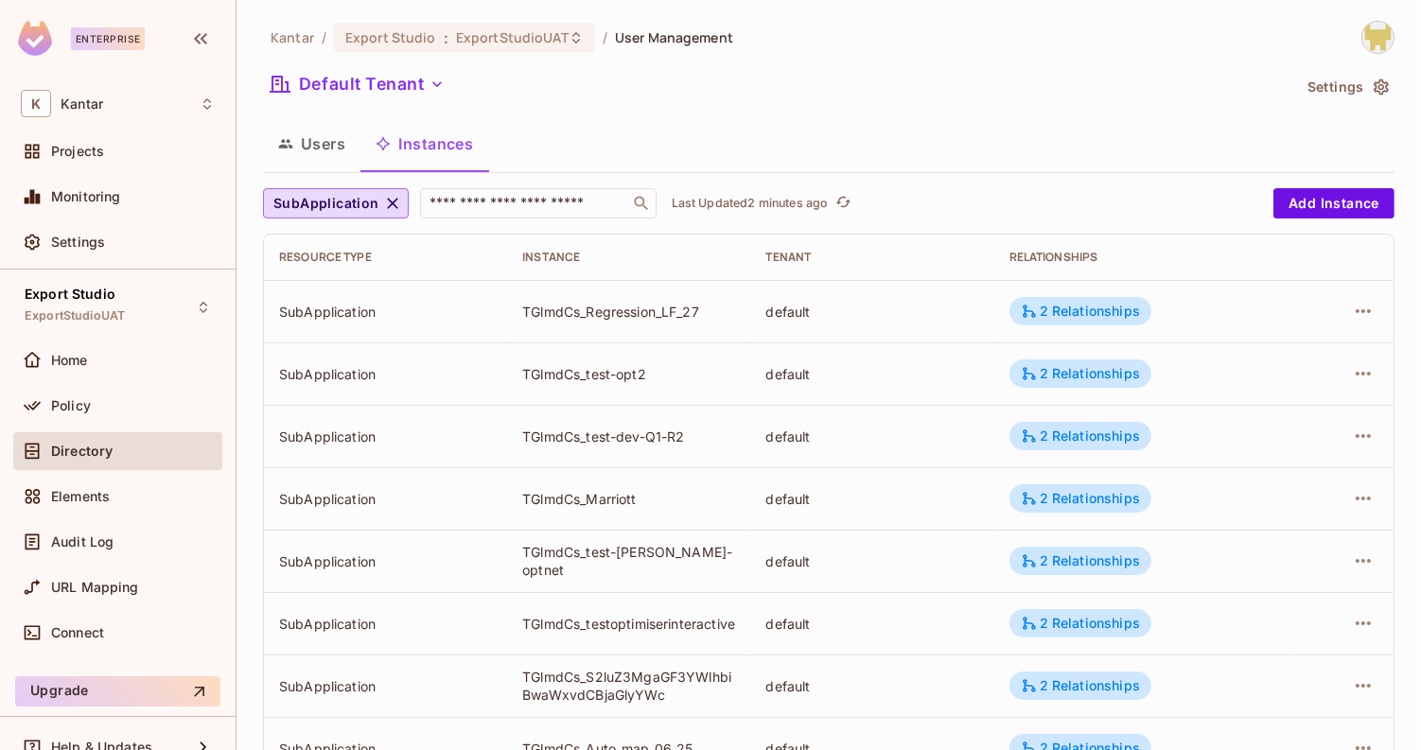
click at [325, 144] on button "Users" at bounding box center [311, 143] width 97 height 47
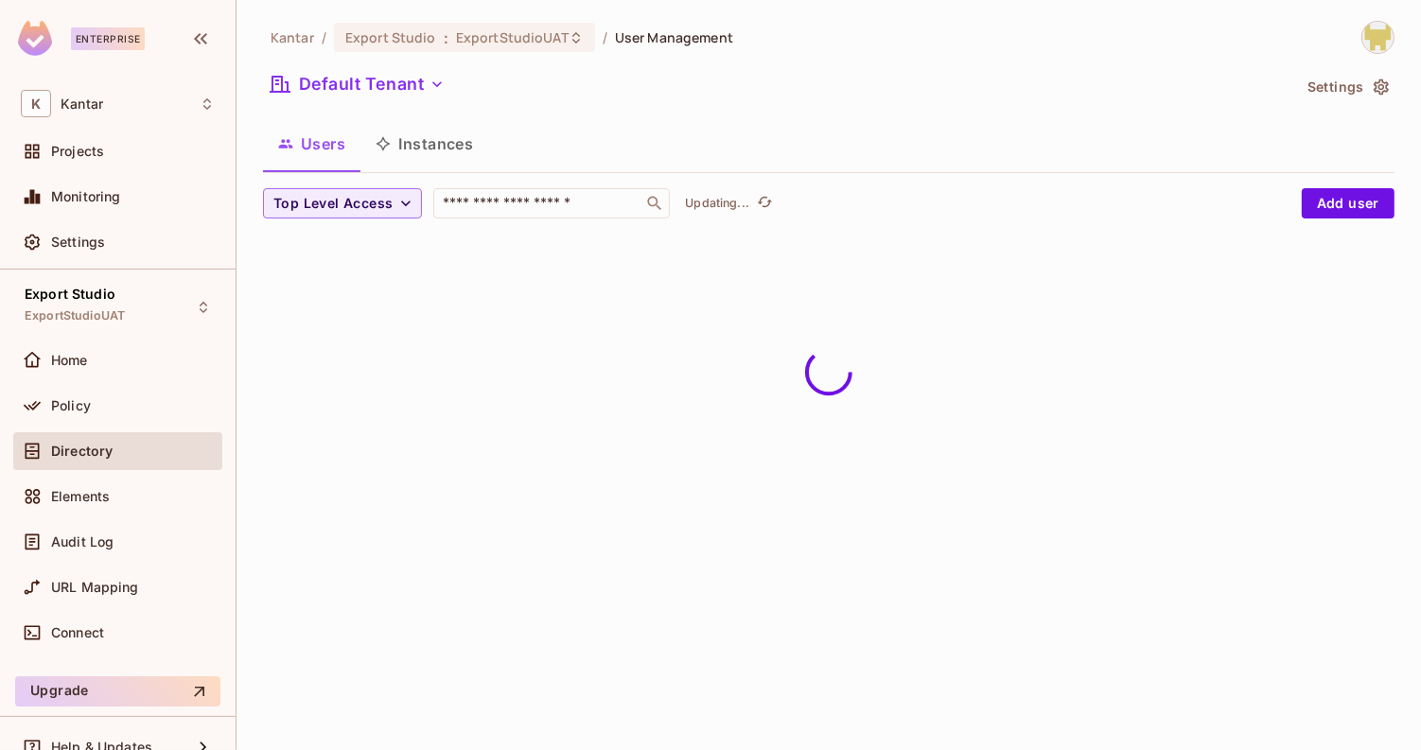
click at [393, 137] on button "Instances" at bounding box center [425, 143] width 128 height 47
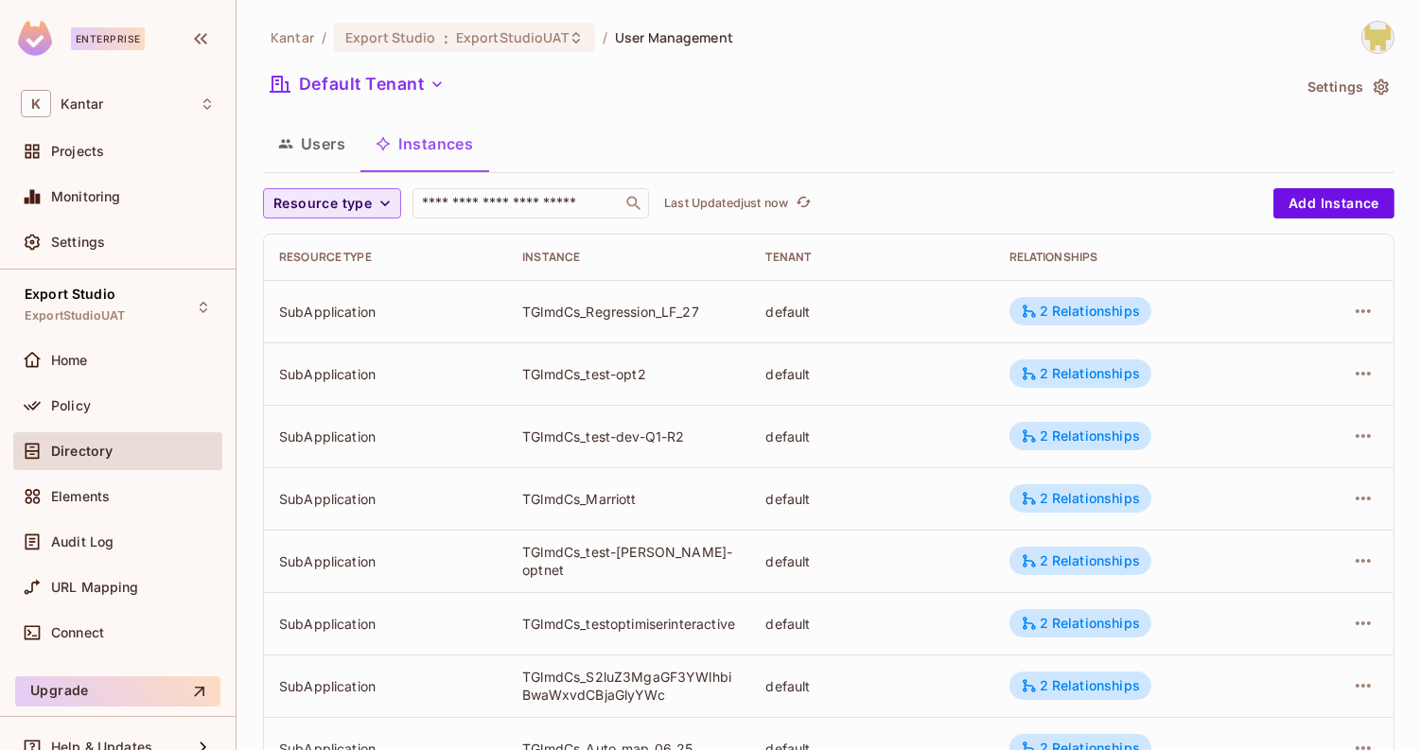
click at [339, 217] on button "Resource type" at bounding box center [332, 203] width 138 height 30
click at [328, 255] on span "SubApplication" at bounding box center [326, 246] width 97 height 18
click at [340, 145] on button "Users" at bounding box center [311, 143] width 97 height 47
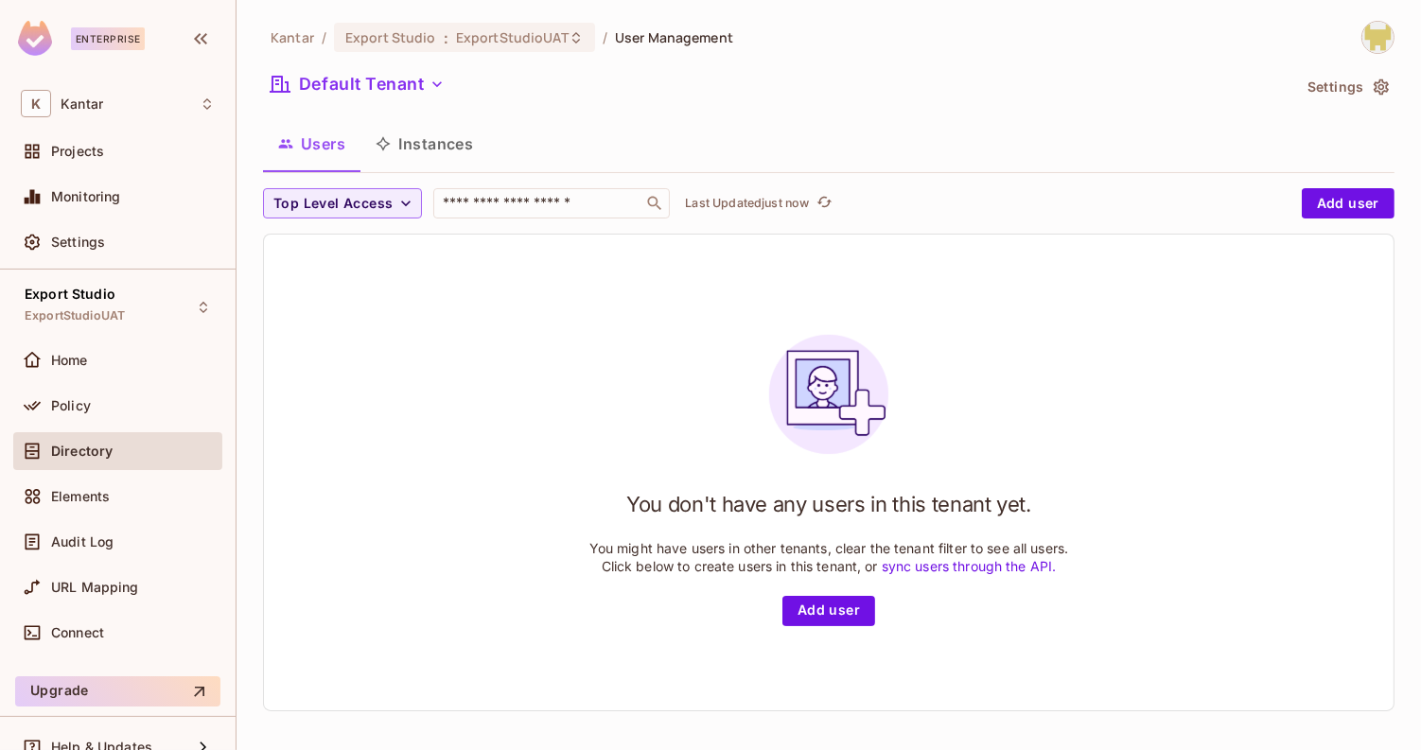
click at [401, 138] on button "Instances" at bounding box center [425, 143] width 128 height 47
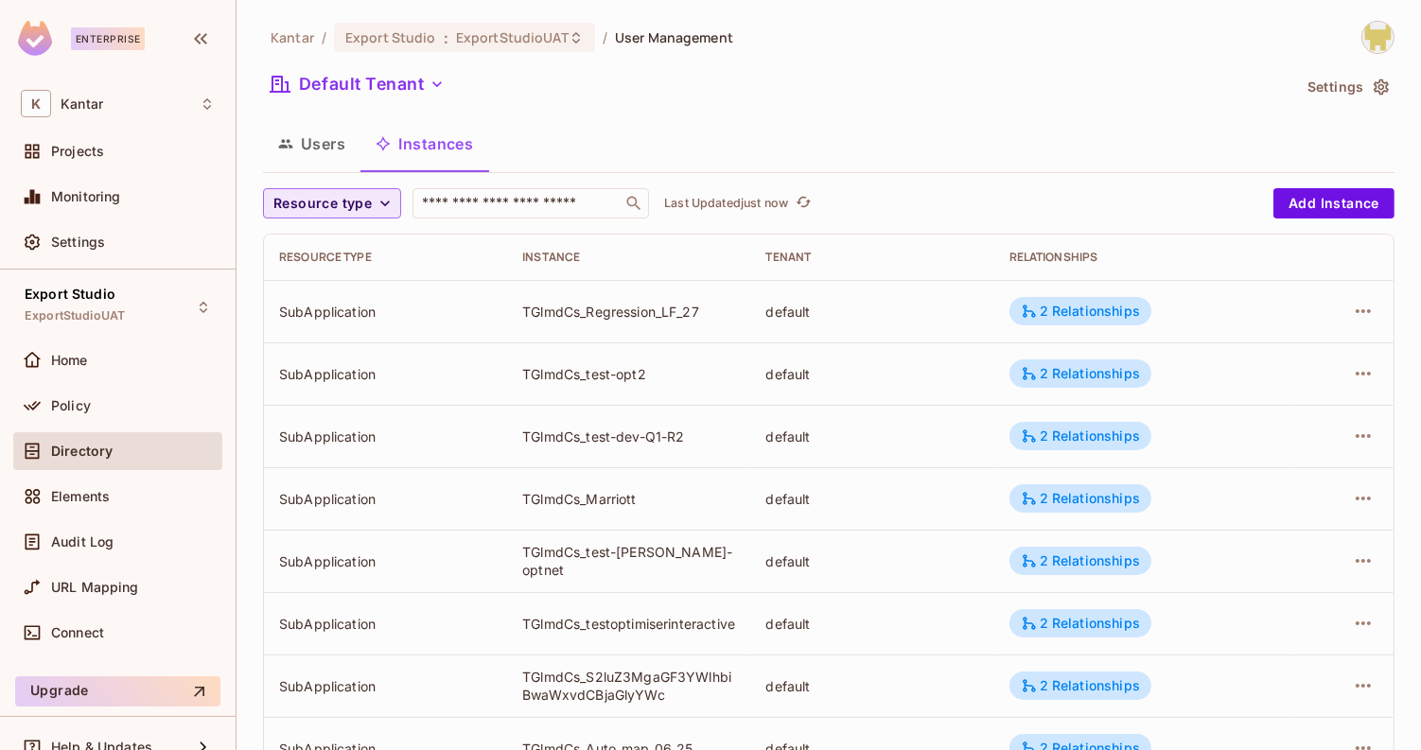
click at [381, 202] on icon "button" at bounding box center [385, 203] width 19 height 19
click at [367, 283] on span "Application" at bounding box center [326, 287] width 97 height 18
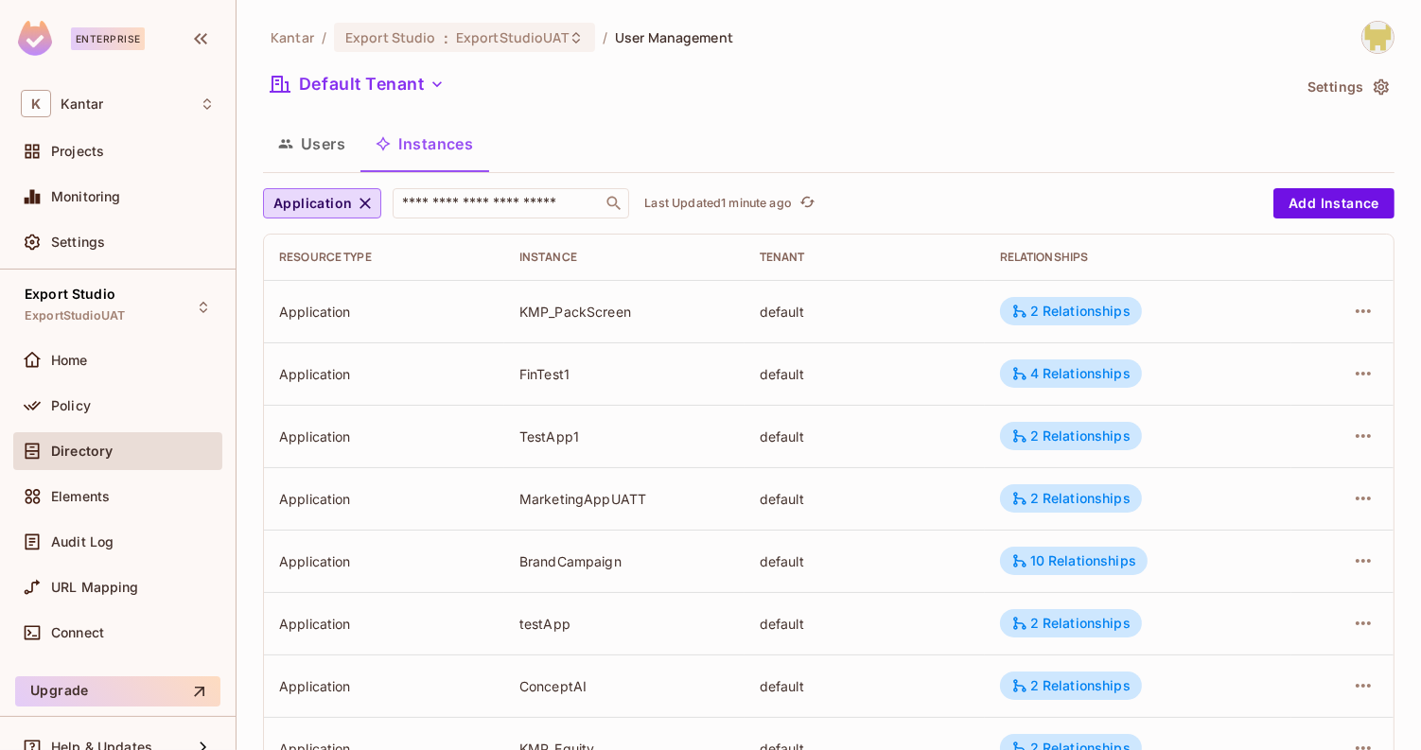
click at [318, 308] on div "Application" at bounding box center [384, 312] width 210 height 18
click at [321, 220] on div "Application ​ Last Updated 1 minute ago Add Instance Resource type Instance Ten…" at bounding box center [829, 734] width 1132 height 1092
click at [330, 215] on button "Application" at bounding box center [322, 203] width 118 height 30
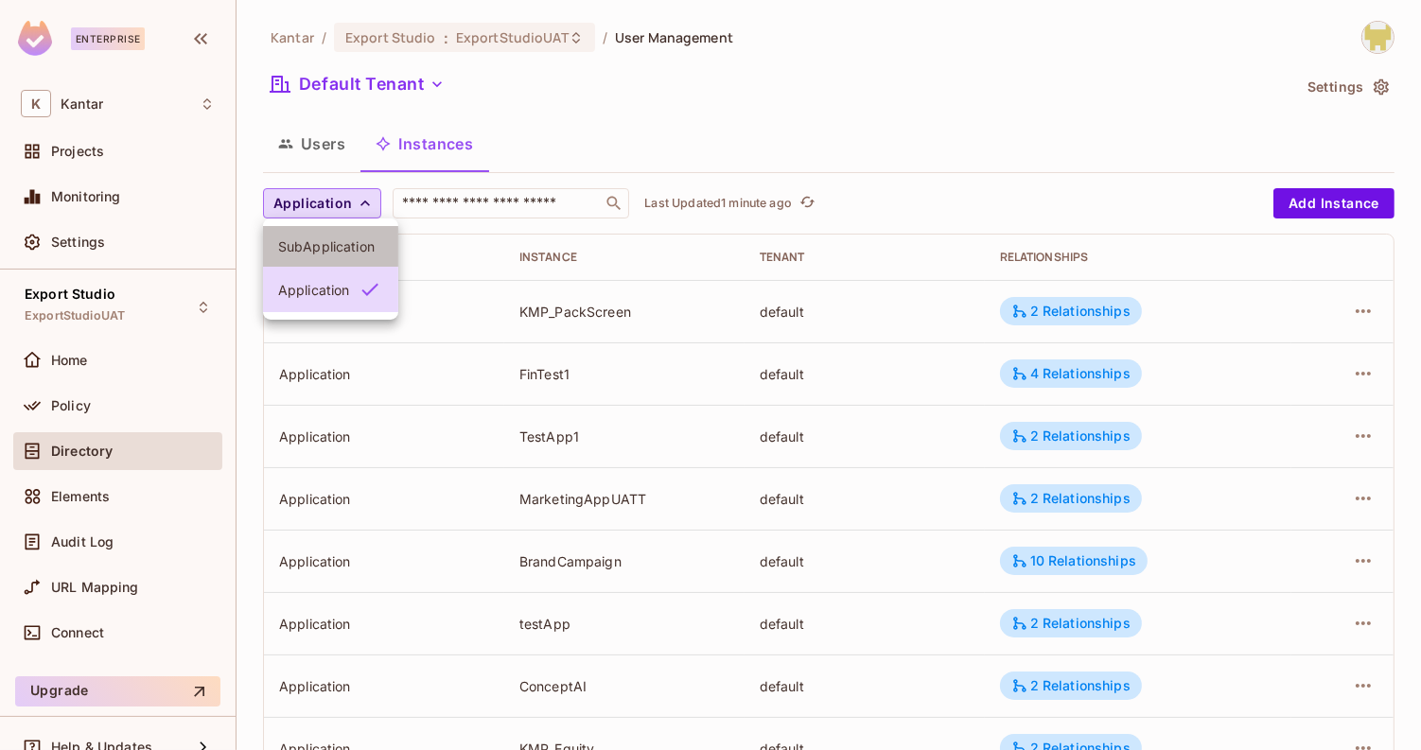
click at [343, 255] on li "SubApplication" at bounding box center [330, 246] width 135 height 41
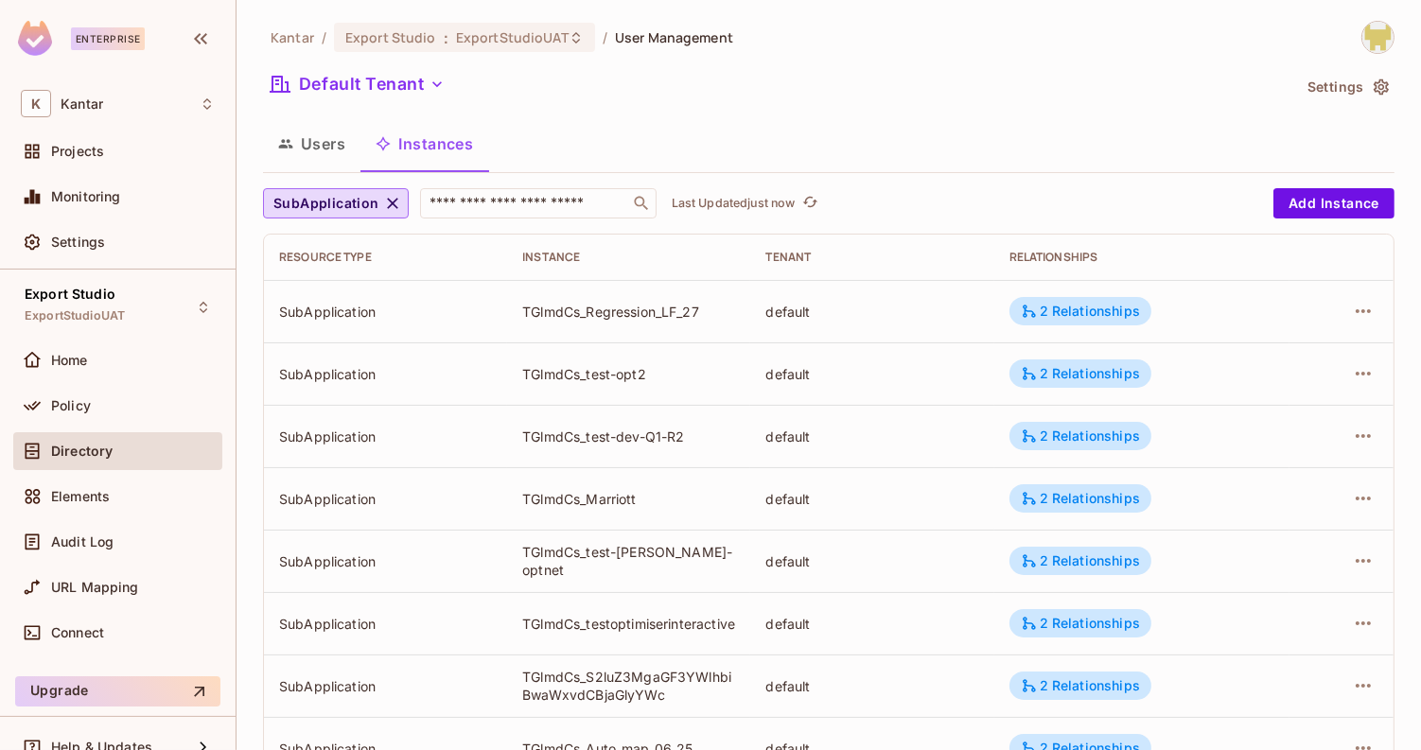
click at [332, 310] on div "SubApplication" at bounding box center [385, 312] width 213 height 18
copy div "SubApplication"
click at [327, 209] on span "SubApplication" at bounding box center [326, 204] width 106 height 24
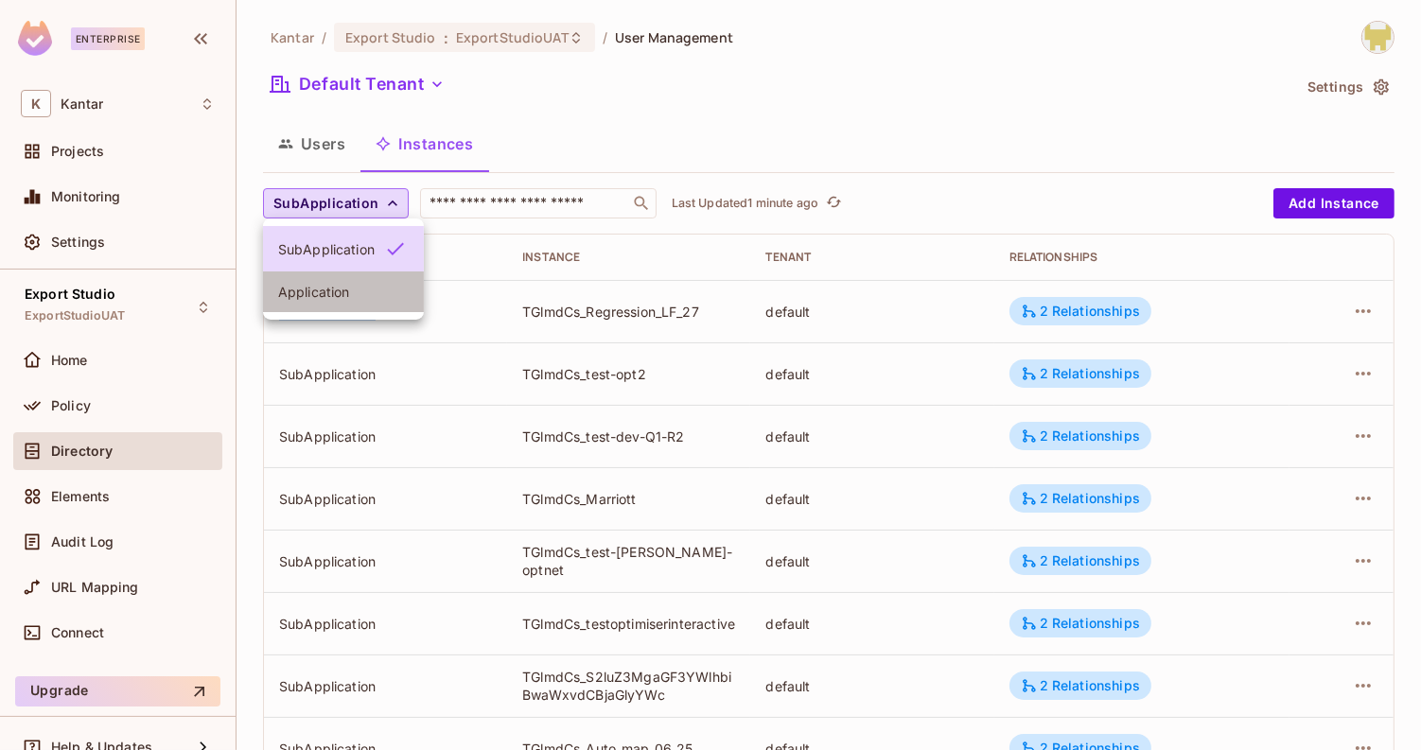
click at [344, 293] on span "Application" at bounding box center [343, 292] width 131 height 18
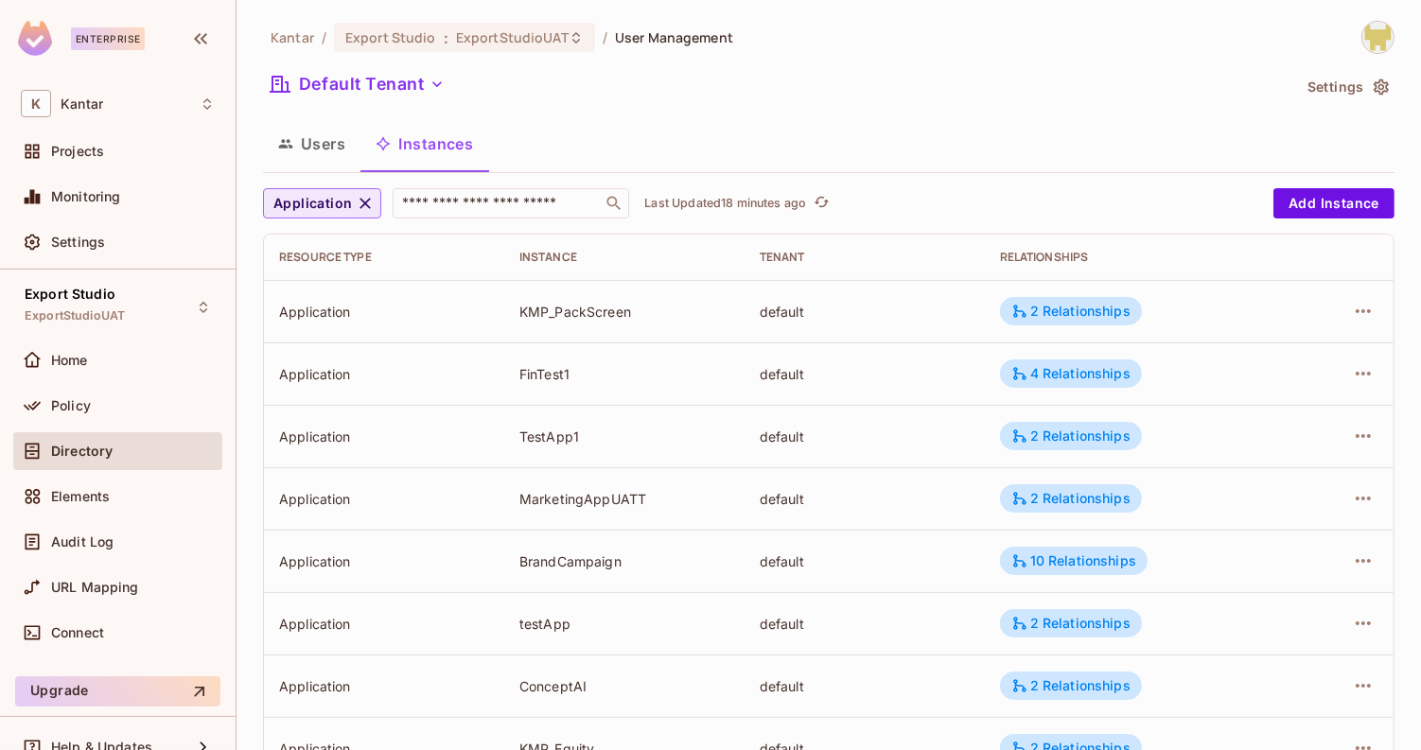
click at [322, 205] on span "Application" at bounding box center [312, 204] width 79 height 24
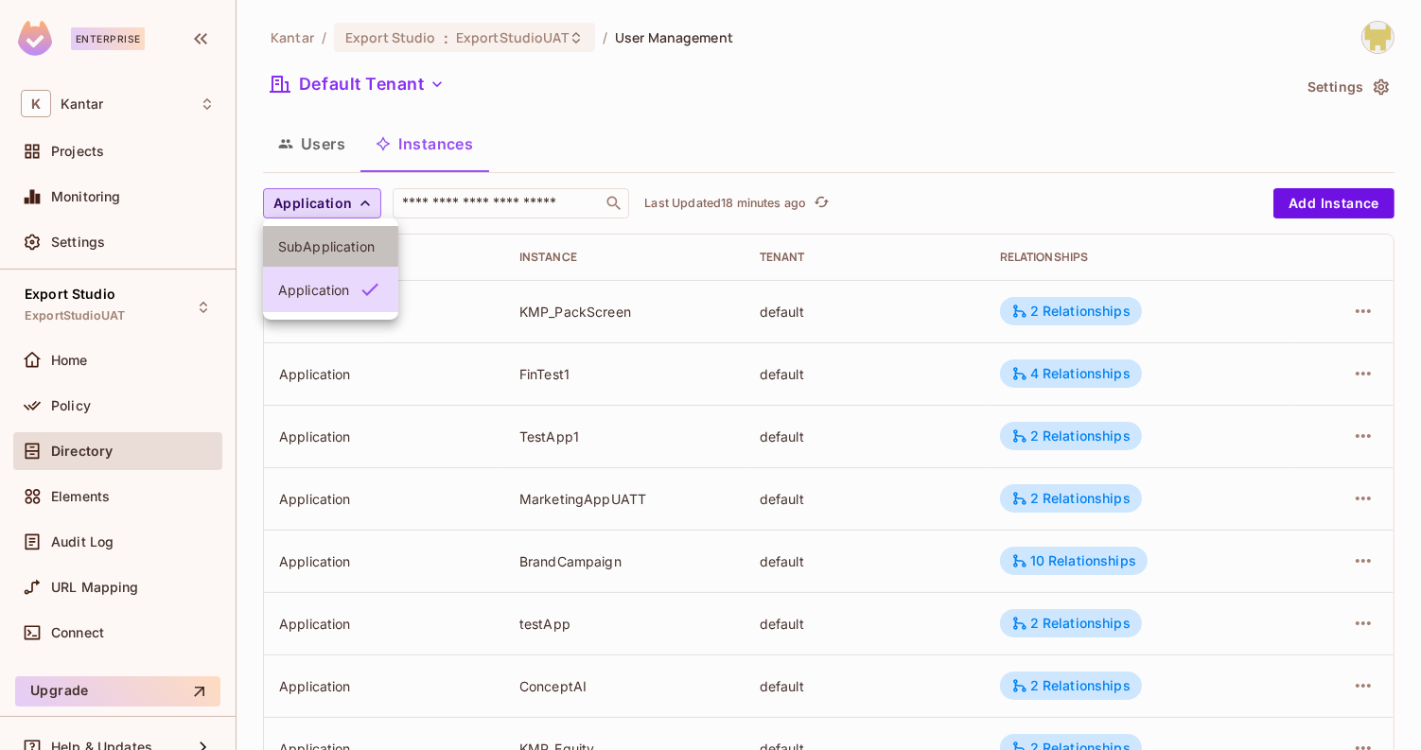
click at [332, 249] on span "SubApplication" at bounding box center [330, 246] width 105 height 18
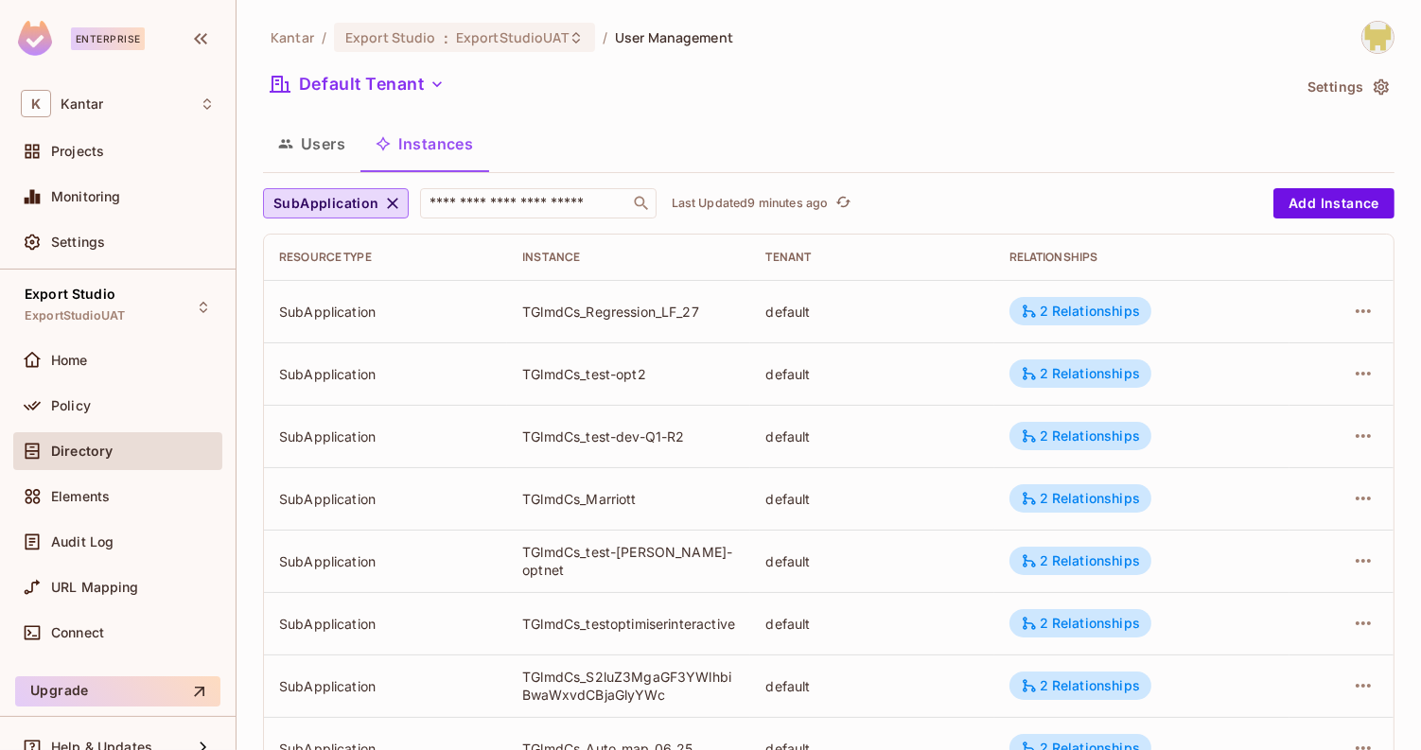
click at [874, 83] on div "Default Tenant" at bounding box center [777, 87] width 1028 height 36
click at [1363, 41] on img at bounding box center [1378, 37] width 31 height 31
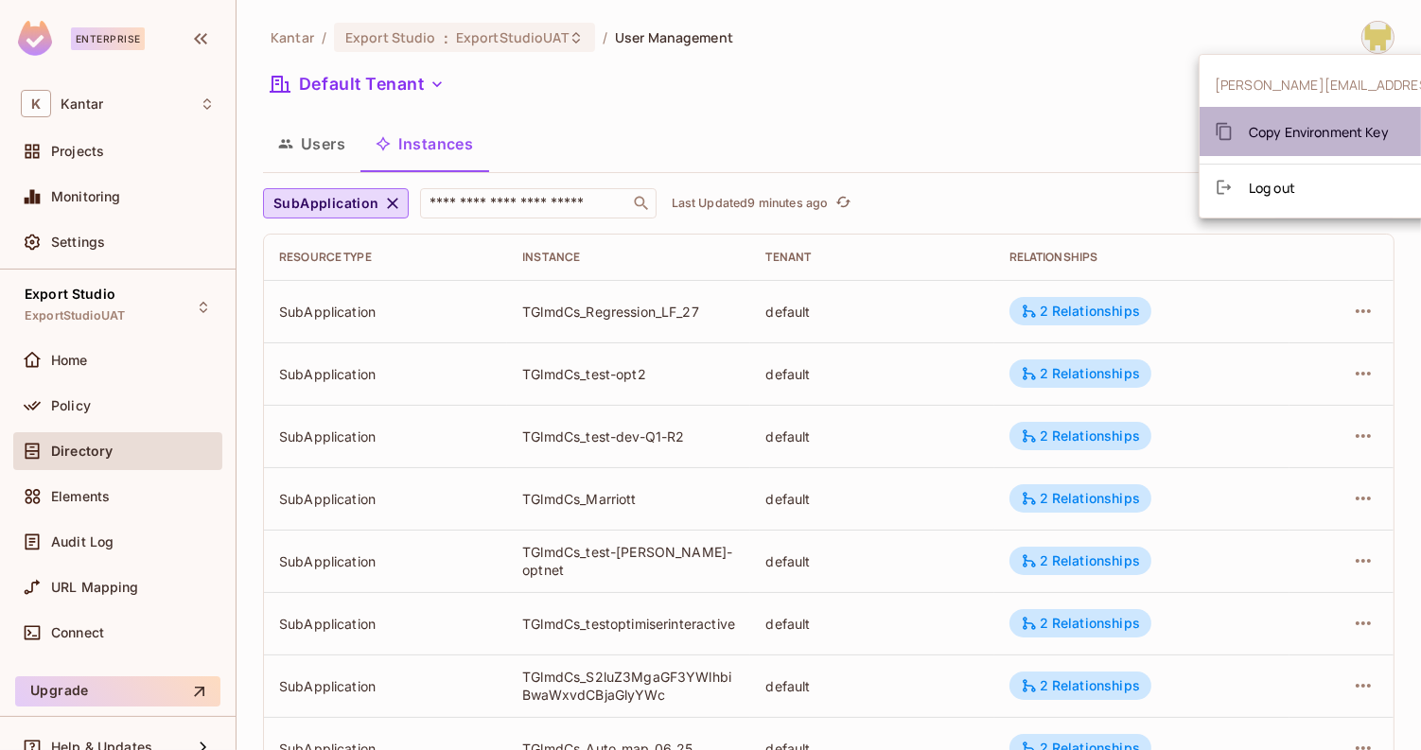
click at [1311, 132] on span "Copy Environment Key" at bounding box center [1319, 132] width 140 height 18
